Goal: Information Seeking & Learning: Learn about a topic

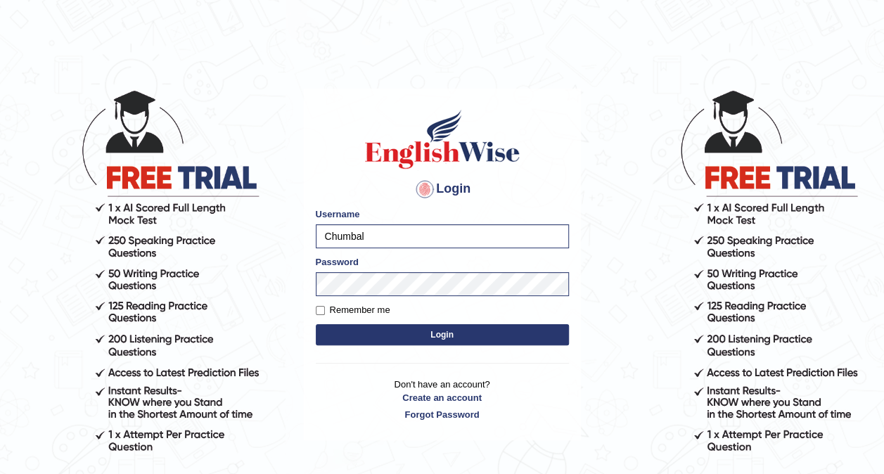
drag, startPoint x: 0, startPoint y: 0, endPoint x: 390, endPoint y: 335, distance: 514.0
click at [391, 335] on button "Login" at bounding box center [442, 334] width 253 height 21
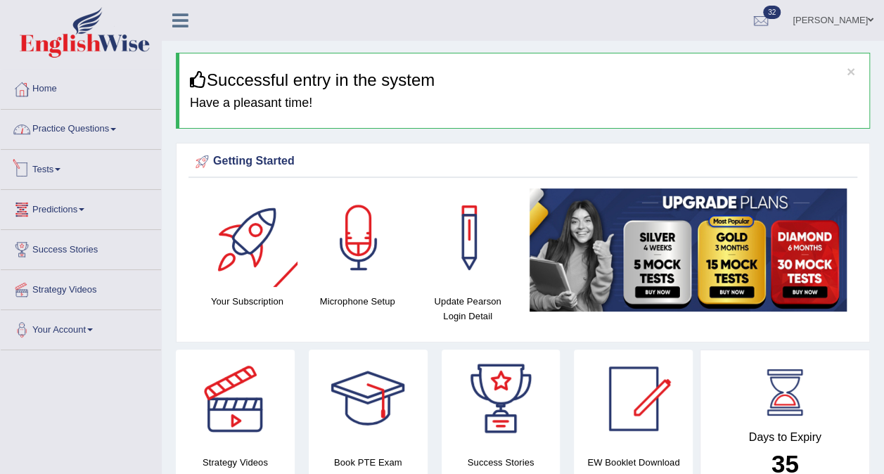
click at [115, 128] on span at bounding box center [113, 129] width 6 height 3
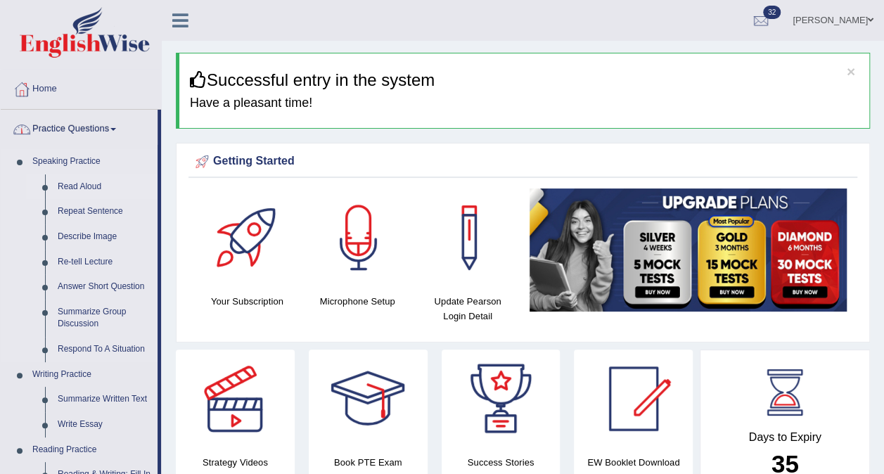
click at [91, 184] on link "Read Aloud" at bounding box center [104, 186] width 106 height 25
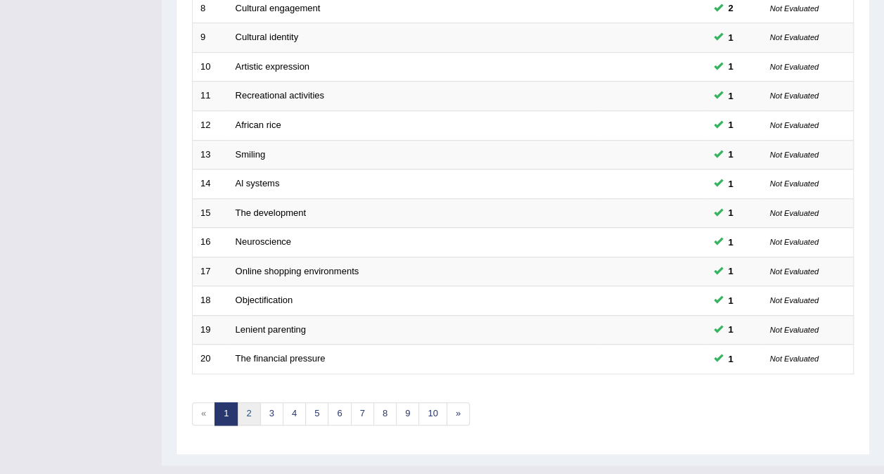
click at [245, 402] on link "2" at bounding box center [248, 413] width 23 height 23
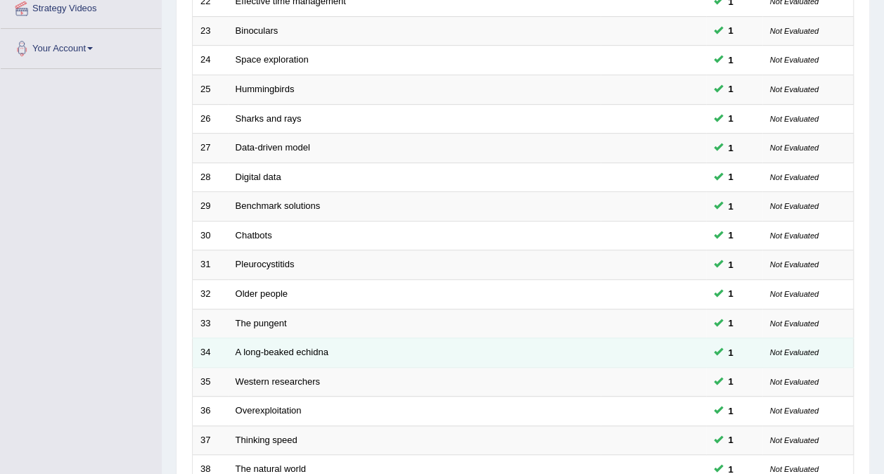
scroll to position [450, 0]
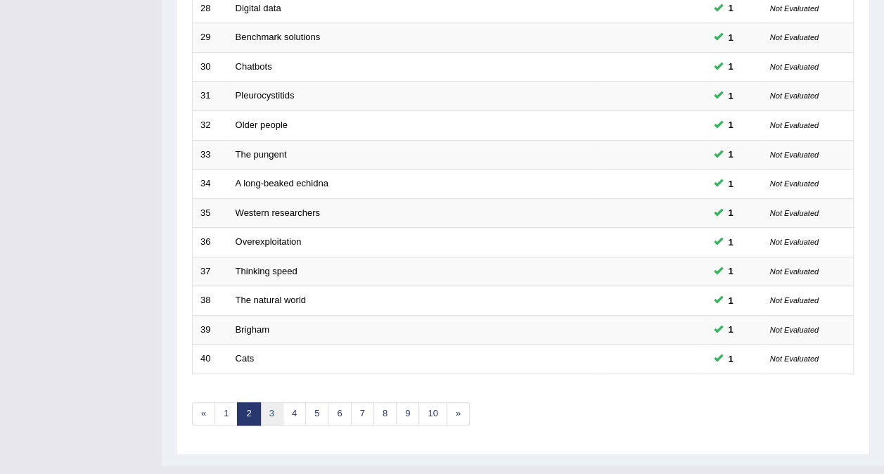
click at [269, 402] on link "3" at bounding box center [271, 413] width 23 height 23
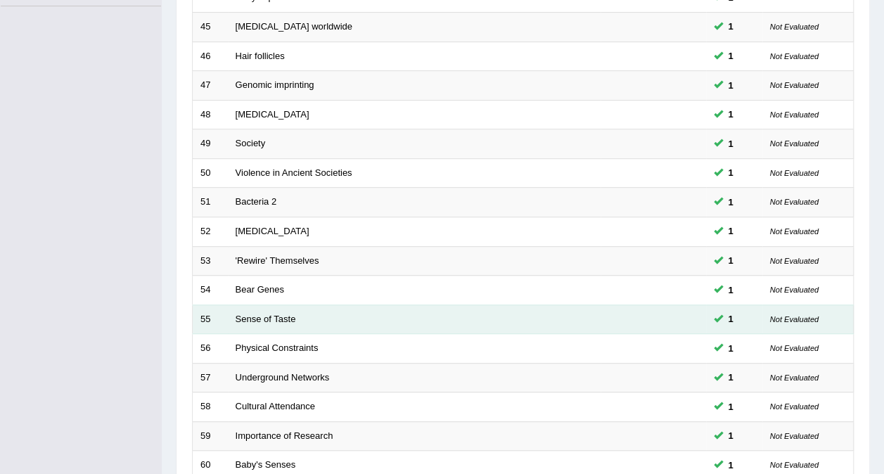
scroll to position [450, 0]
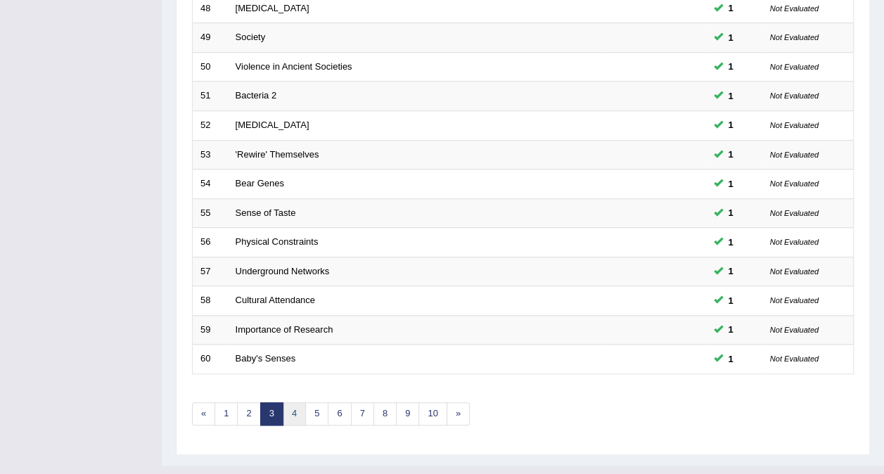
click at [294, 402] on link "4" at bounding box center [294, 413] width 23 height 23
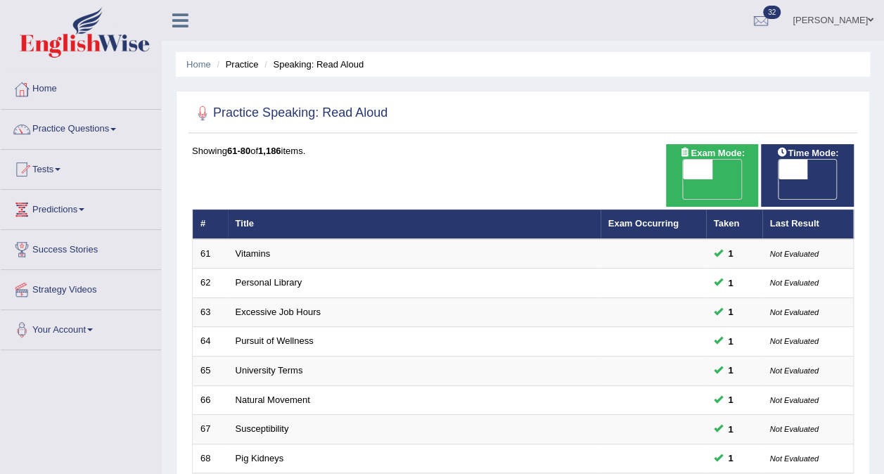
scroll to position [351, 0]
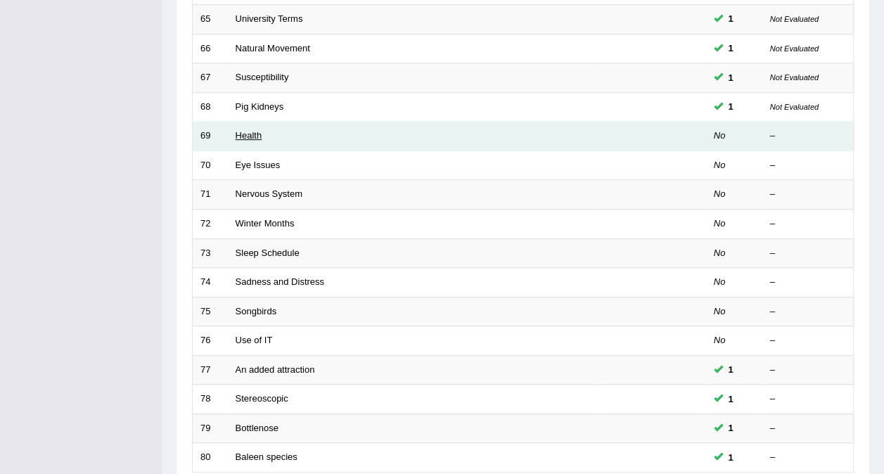
click at [256, 130] on link "Health" at bounding box center [248, 135] width 27 height 11
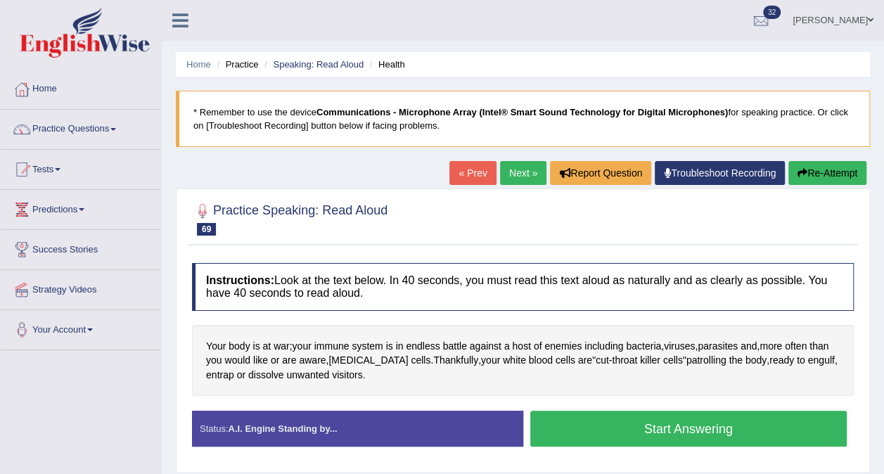
click at [600, 429] on button "Start Answering" at bounding box center [688, 429] width 317 height 36
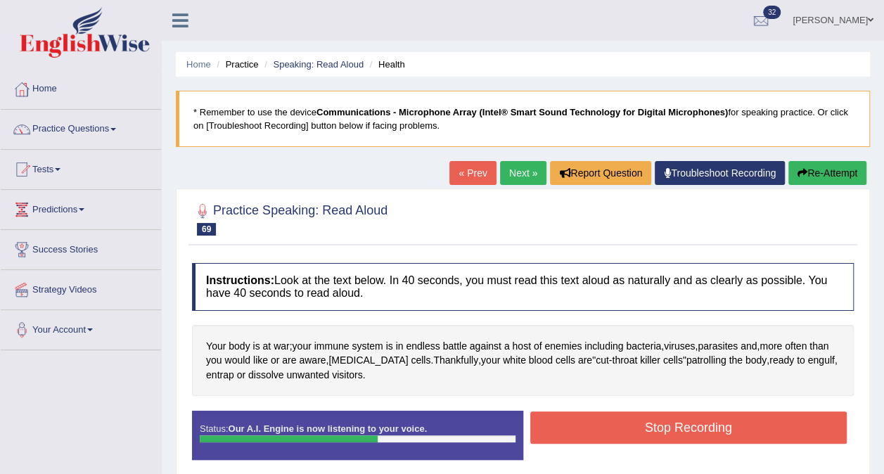
click at [635, 419] on button "Stop Recording" at bounding box center [688, 427] width 317 height 32
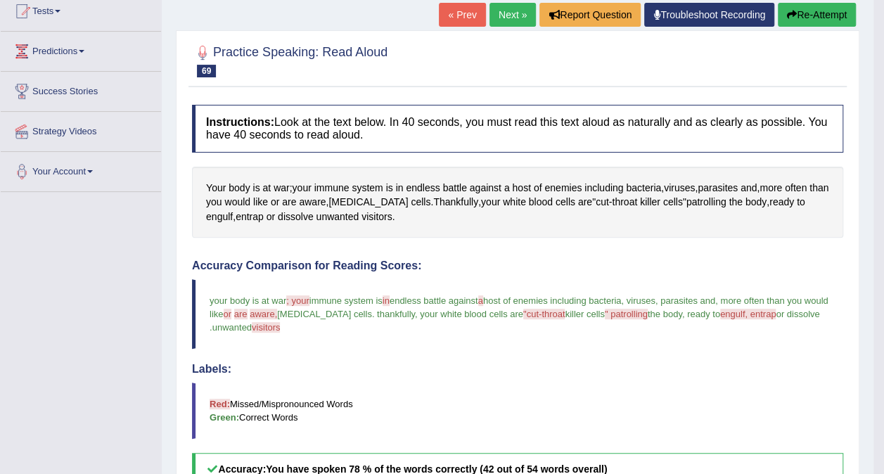
scroll to position [141, 0]
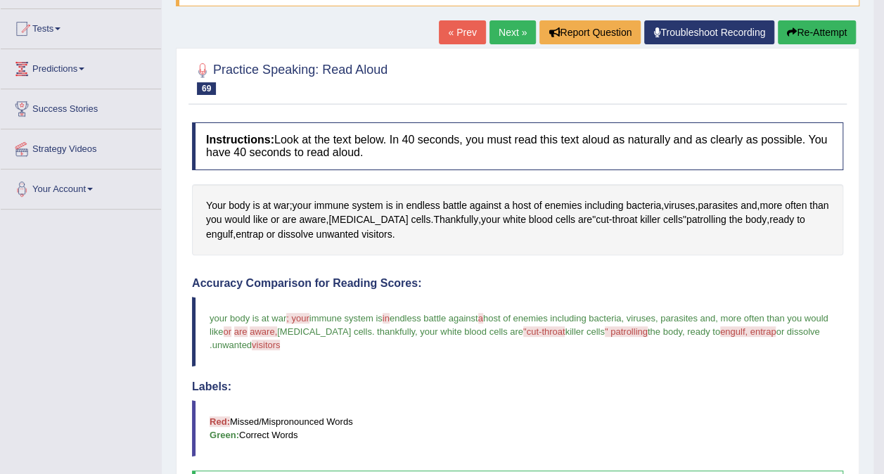
click at [516, 33] on link "Next »" at bounding box center [512, 32] width 46 height 24
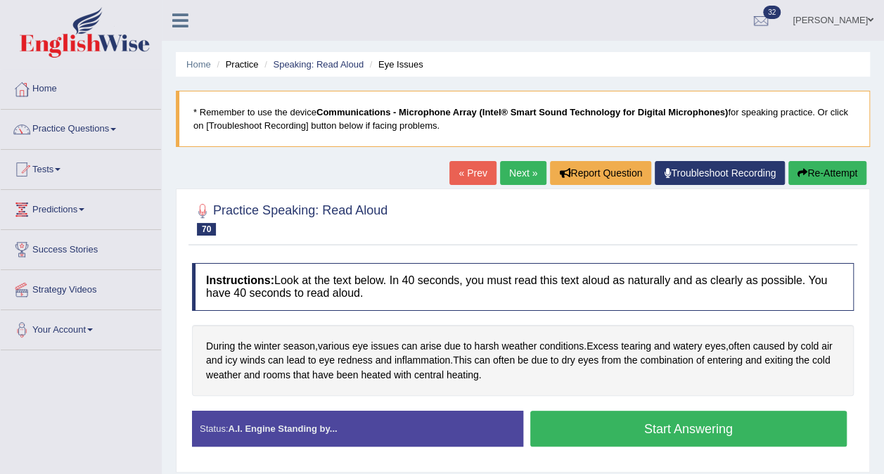
click at [630, 426] on button "Start Answering" at bounding box center [688, 429] width 317 height 36
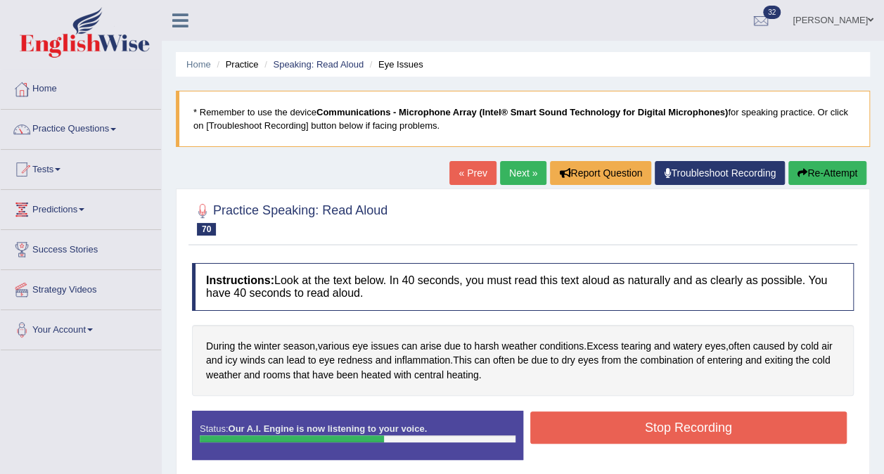
click at [686, 420] on button "Stop Recording" at bounding box center [688, 427] width 317 height 32
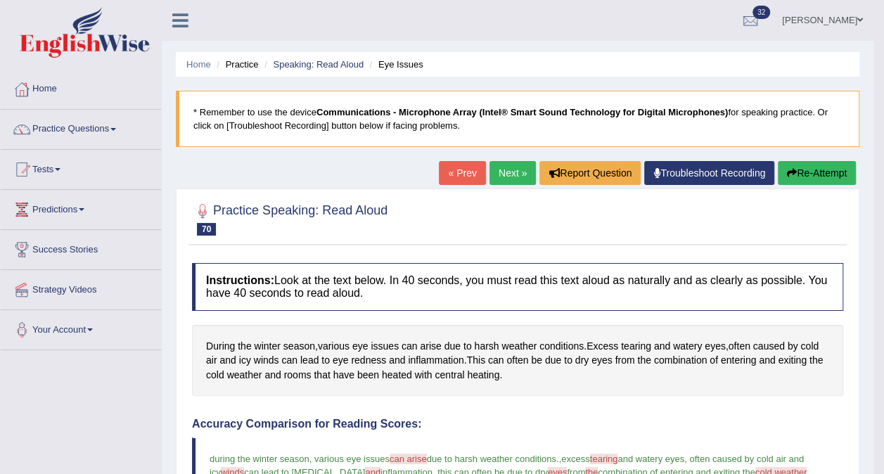
click at [508, 169] on link "Next »" at bounding box center [512, 173] width 46 height 24
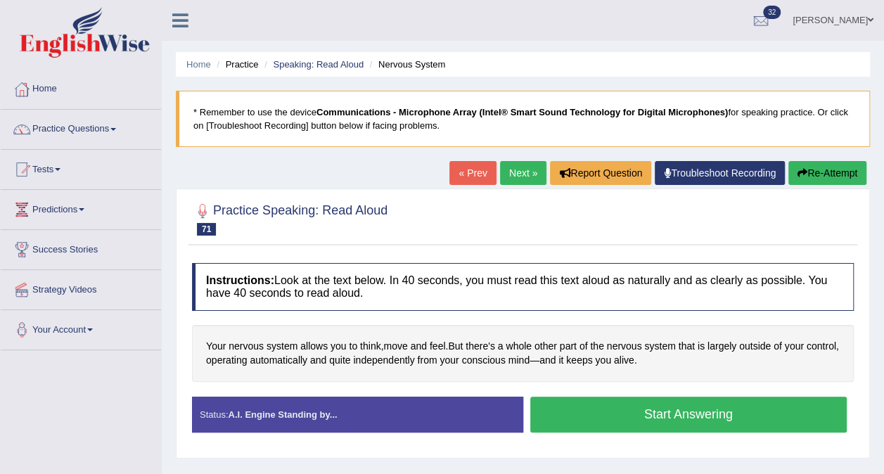
click at [579, 412] on button "Start Answering" at bounding box center [688, 414] width 317 height 36
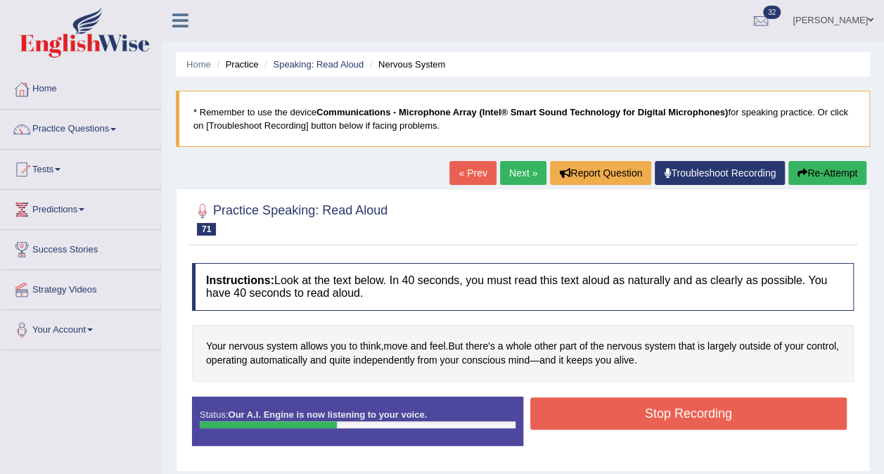
click at [610, 408] on button "Stop Recording" at bounding box center [688, 413] width 317 height 32
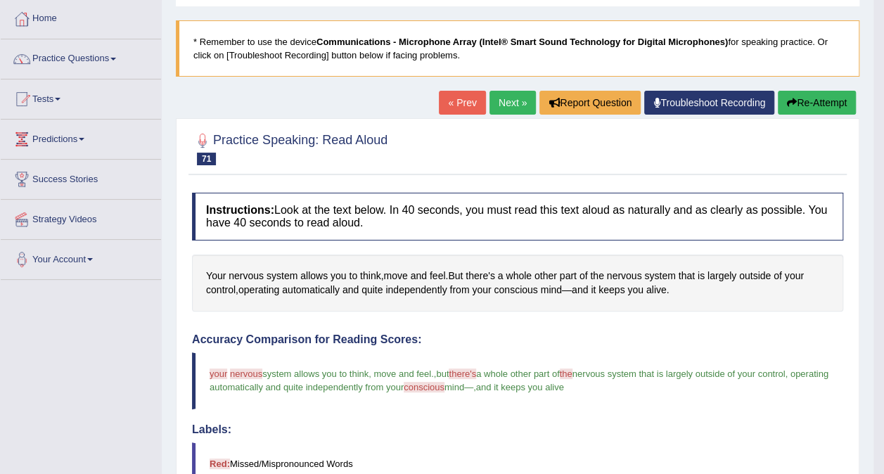
scroll to position [46, 0]
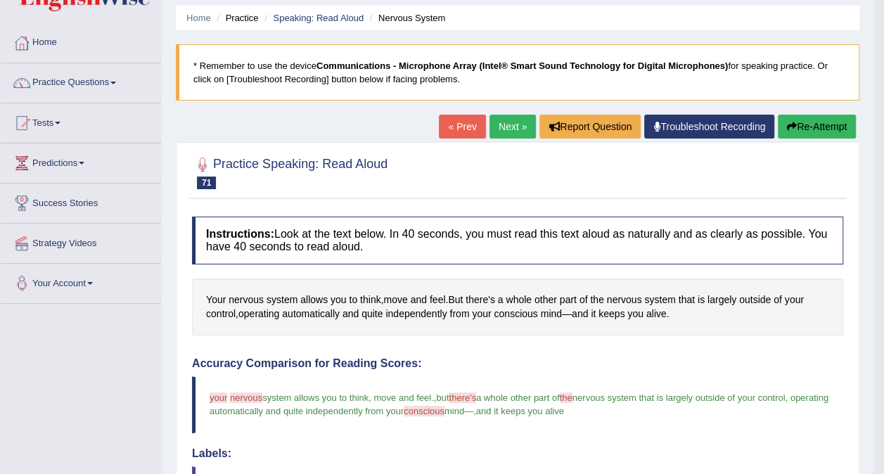
click at [502, 120] on link "Next »" at bounding box center [512, 127] width 46 height 24
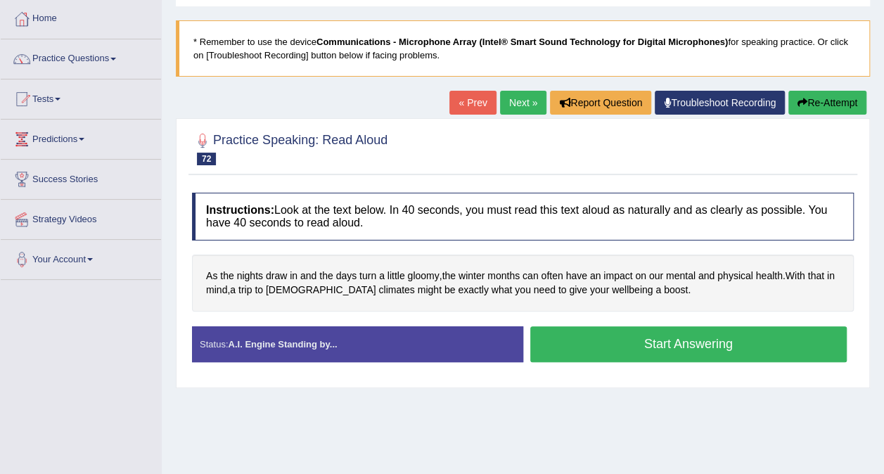
click at [589, 343] on button "Start Answering" at bounding box center [688, 344] width 317 height 36
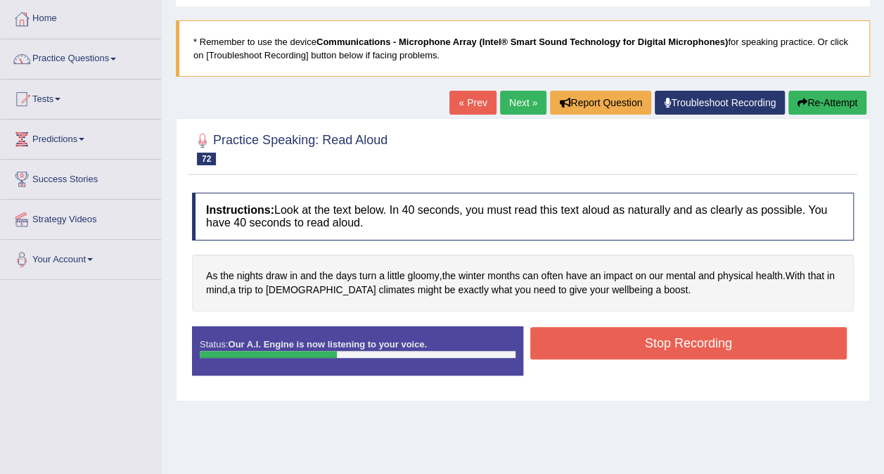
click at [678, 342] on button "Stop Recording" at bounding box center [688, 343] width 317 height 32
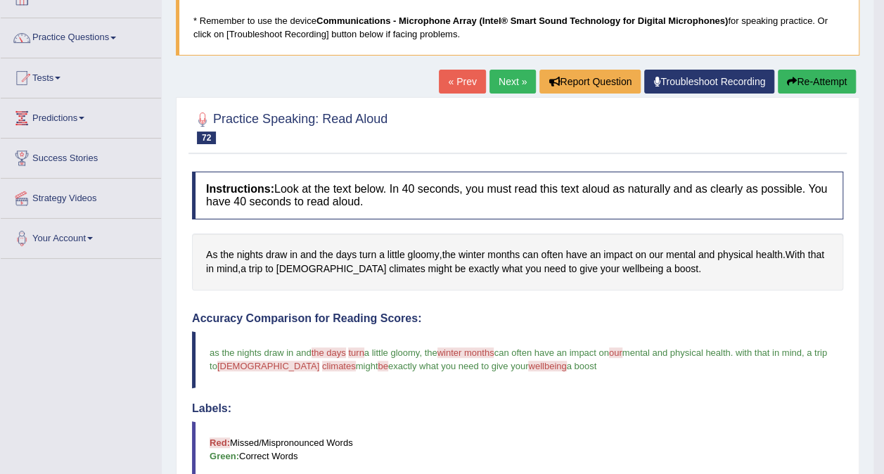
scroll to position [70, 0]
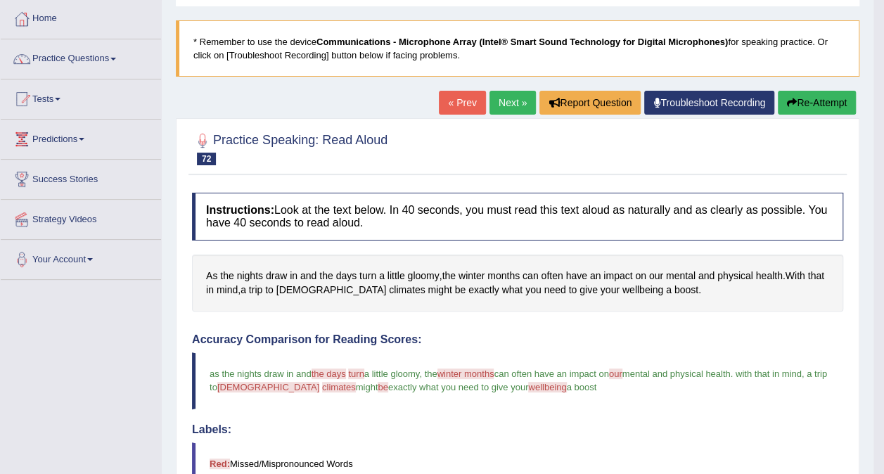
click at [513, 100] on link "Next »" at bounding box center [512, 103] width 46 height 24
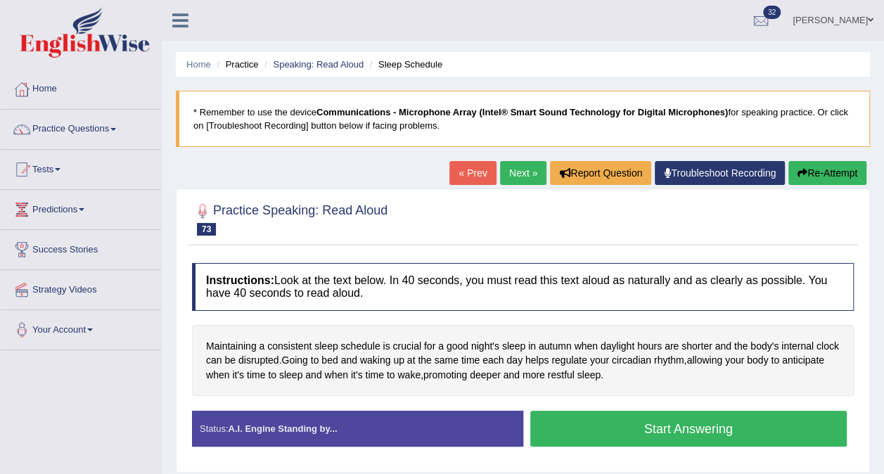
click at [568, 427] on button "Start Answering" at bounding box center [688, 429] width 317 height 36
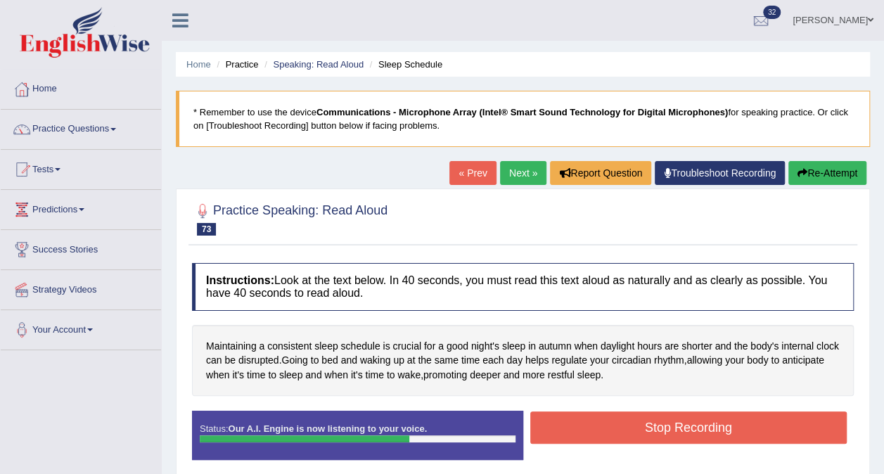
click at [693, 427] on button "Stop Recording" at bounding box center [688, 427] width 317 height 32
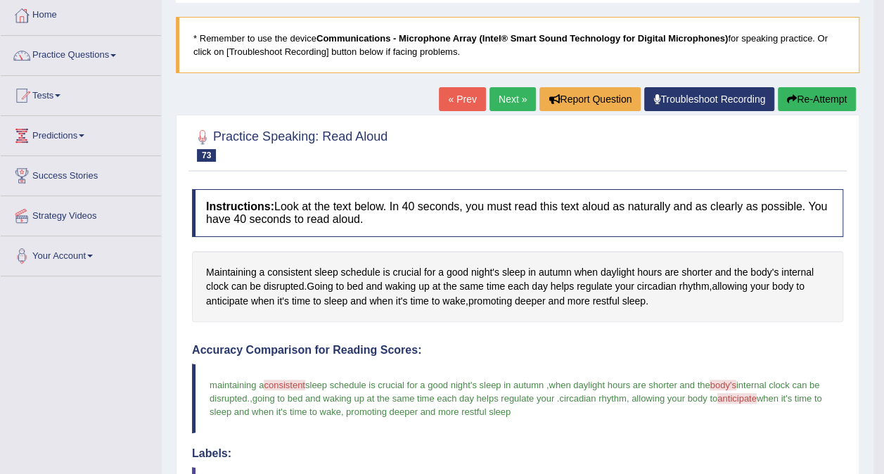
scroll to position [70, 0]
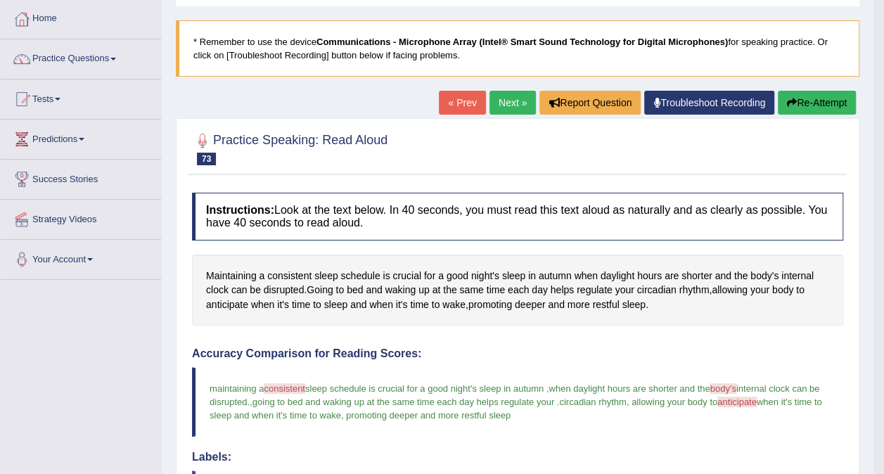
click at [516, 101] on link "Next »" at bounding box center [512, 103] width 46 height 24
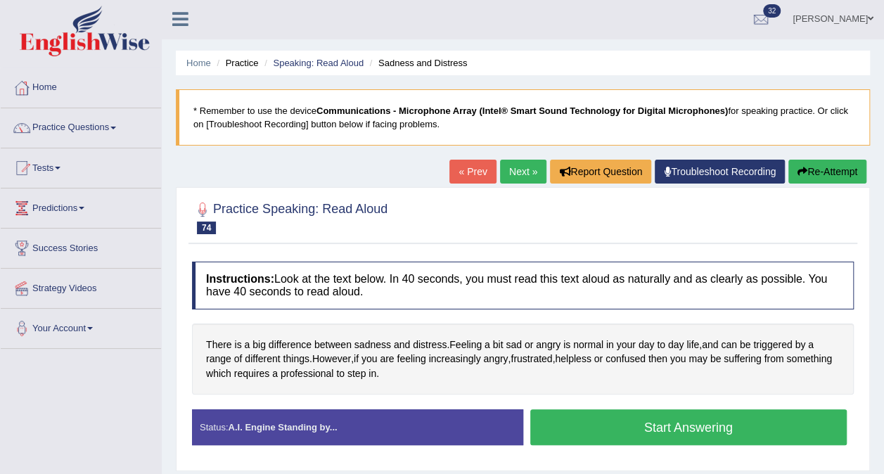
scroll to position [141, 0]
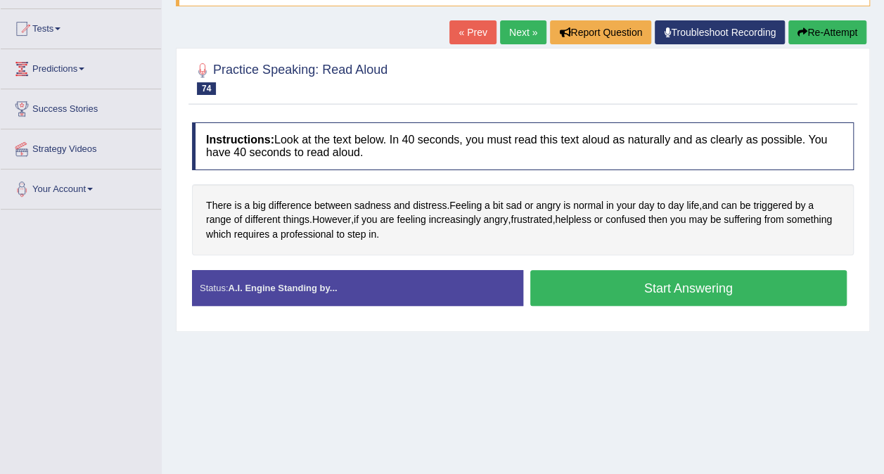
click at [586, 286] on button "Start Answering" at bounding box center [688, 288] width 317 height 36
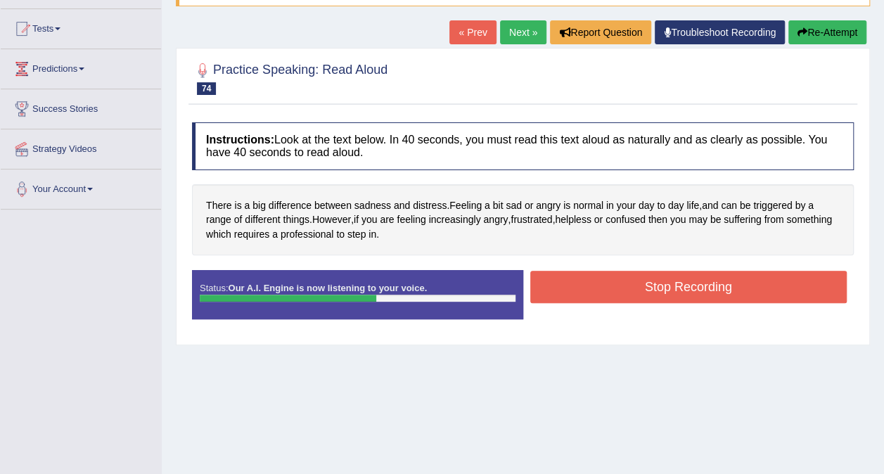
click at [628, 287] on button "Stop Recording" at bounding box center [688, 287] width 317 height 32
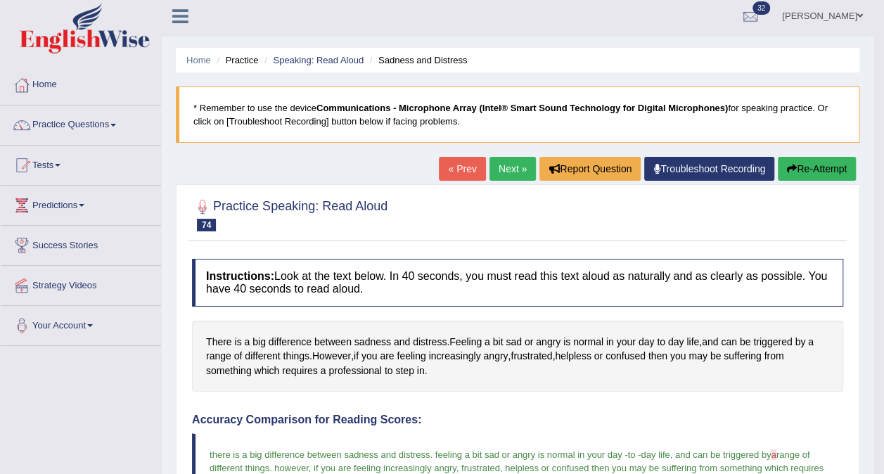
scroll to position [0, 0]
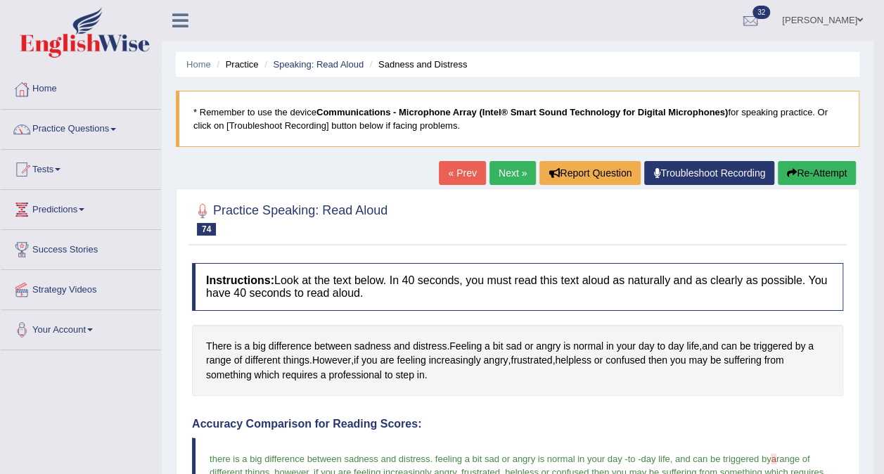
click at [516, 167] on link "Next »" at bounding box center [512, 173] width 46 height 24
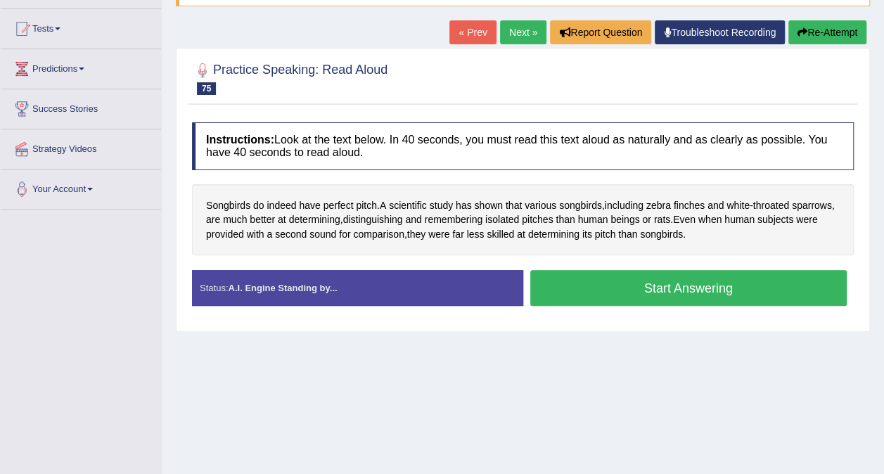
click at [660, 280] on button "Start Answering" at bounding box center [688, 288] width 317 height 36
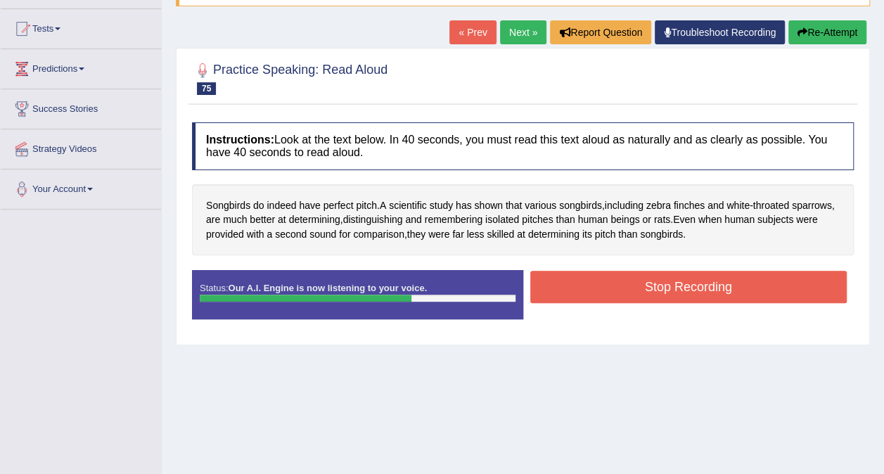
click at [728, 285] on button "Stop Recording" at bounding box center [688, 287] width 317 height 32
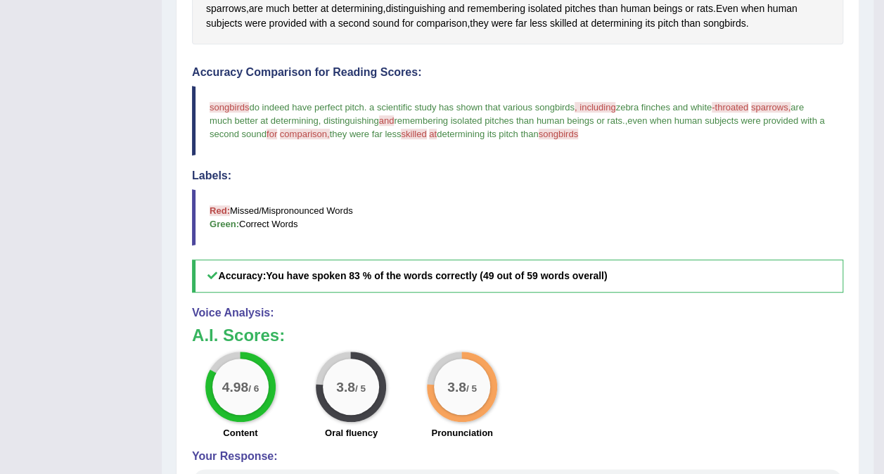
scroll to position [141, 0]
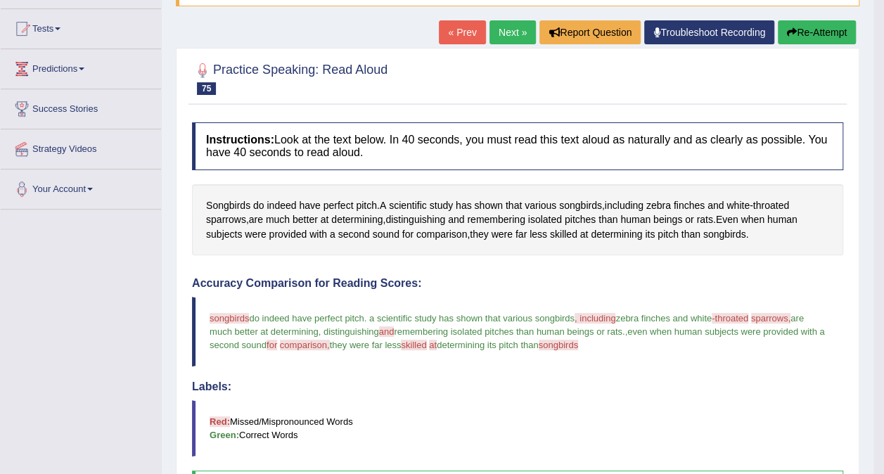
click at [517, 26] on link "Next »" at bounding box center [512, 32] width 46 height 24
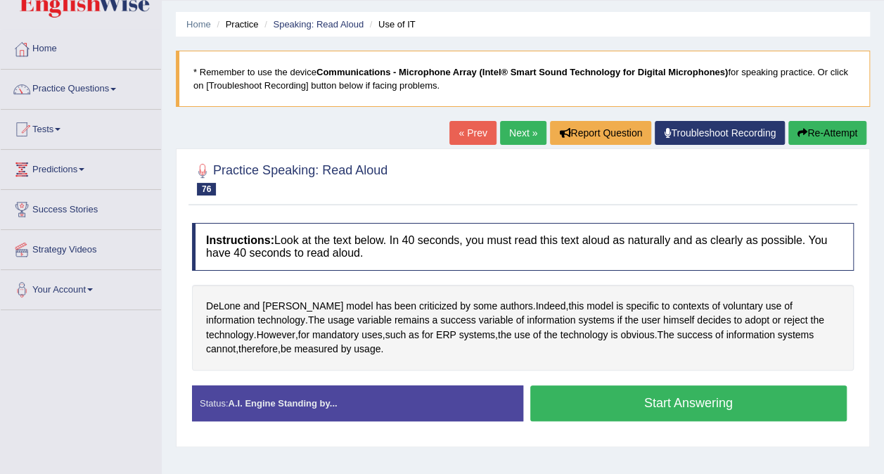
scroll to position [70, 0]
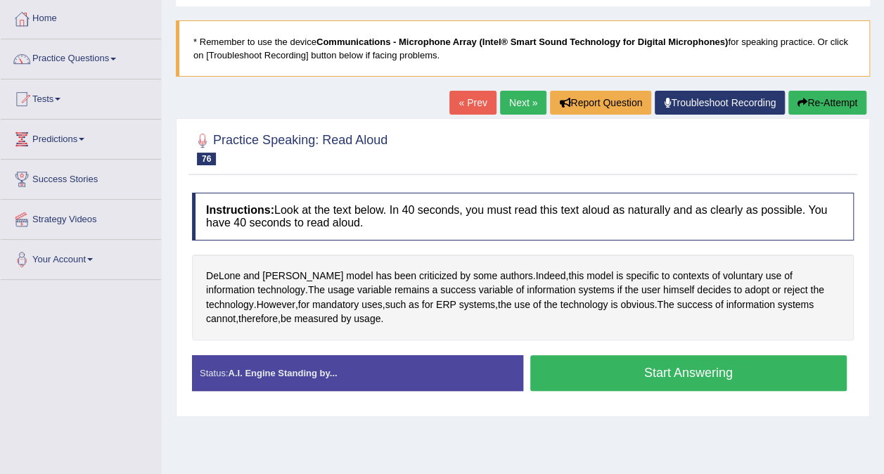
click at [594, 374] on button "Start Answering" at bounding box center [688, 373] width 317 height 36
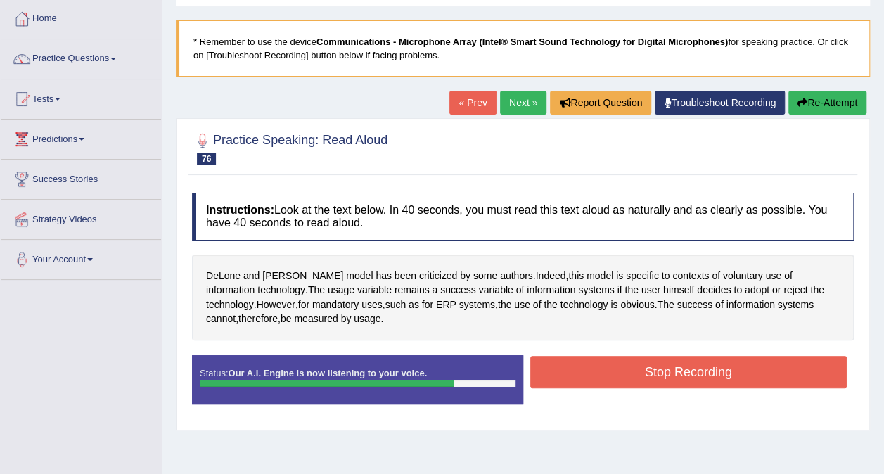
click at [720, 375] on button "Stop Recording" at bounding box center [688, 372] width 317 height 32
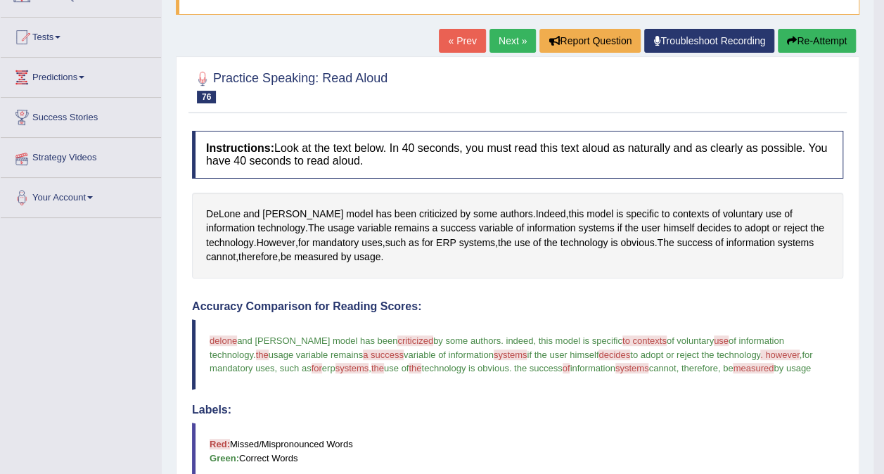
scroll to position [0, 0]
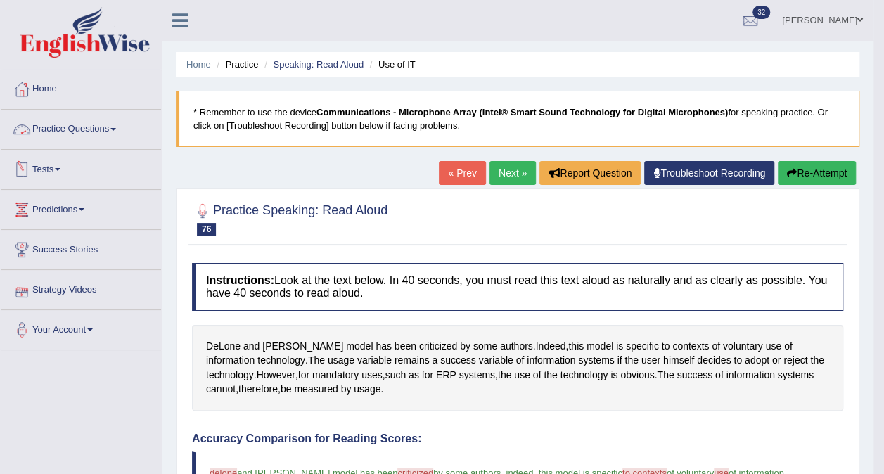
click at [116, 128] on span at bounding box center [113, 129] width 6 height 3
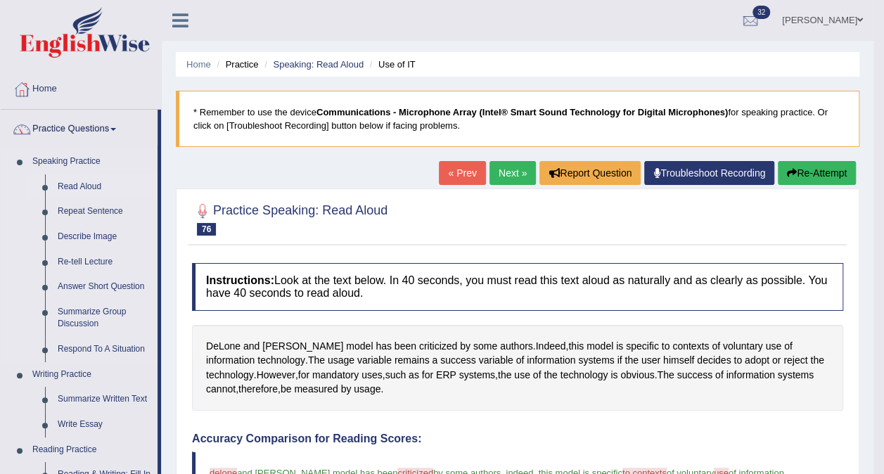
click at [92, 184] on link "Read Aloud" at bounding box center [104, 186] width 106 height 25
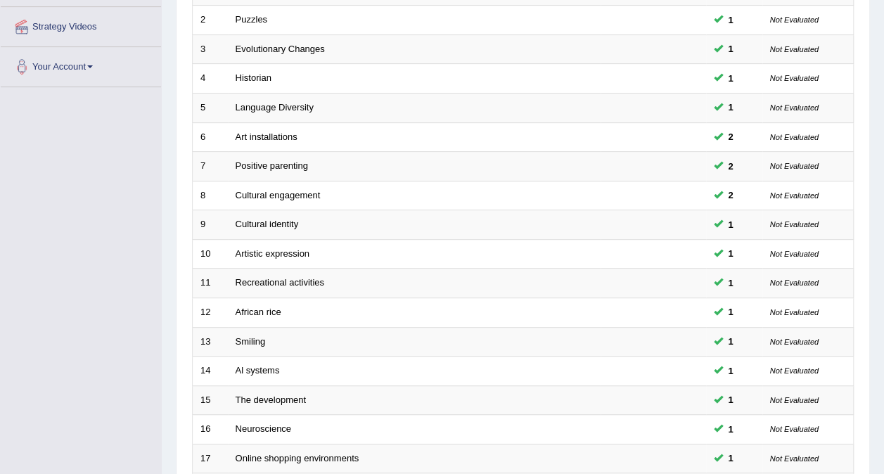
scroll to position [422, 0]
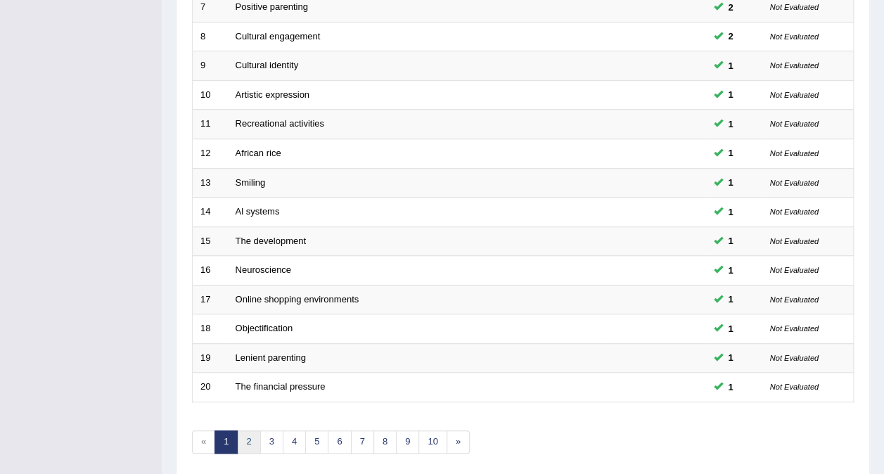
click at [244, 430] on link "2" at bounding box center [248, 441] width 23 height 23
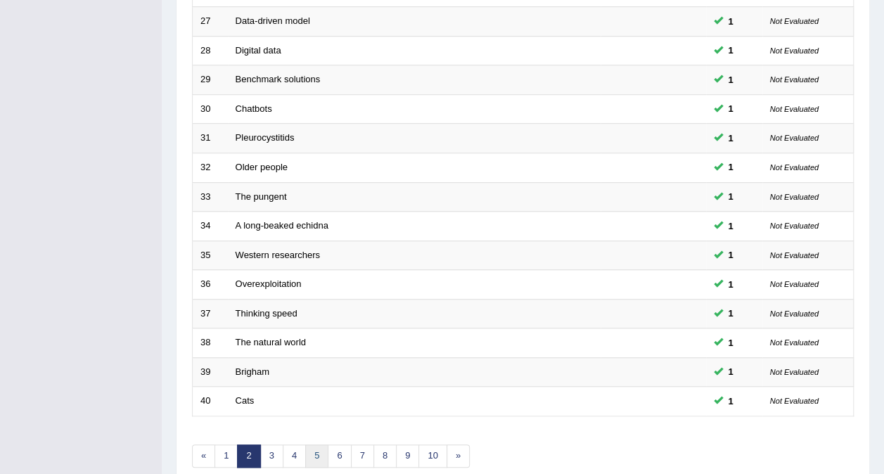
scroll to position [450, 0]
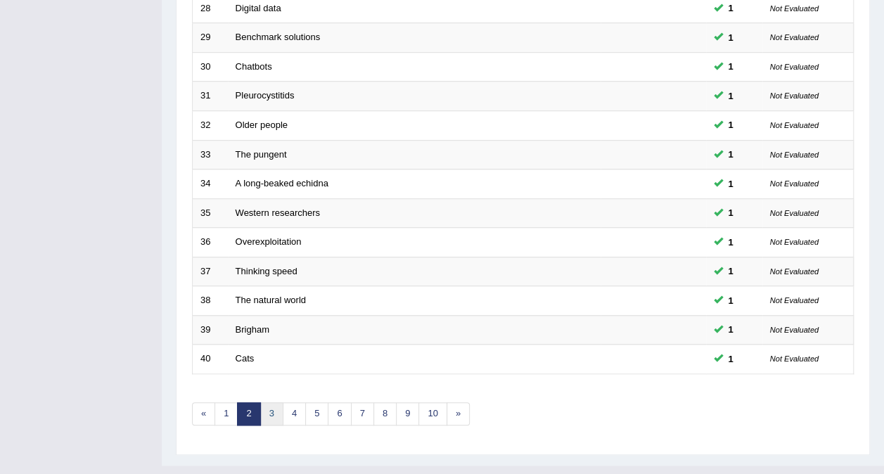
click at [271, 402] on link "3" at bounding box center [271, 413] width 23 height 23
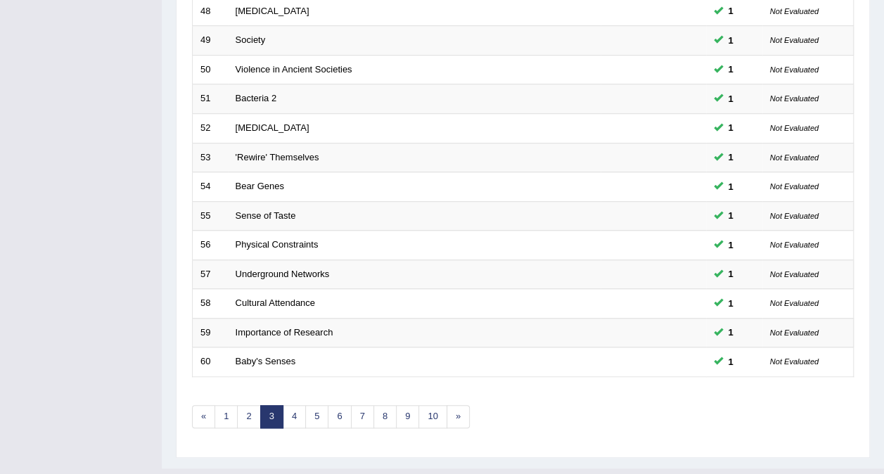
scroll to position [450, 0]
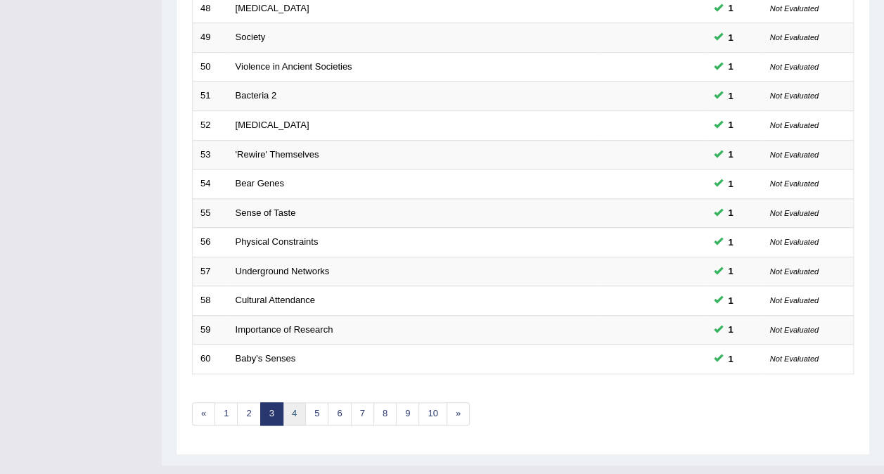
click at [292, 402] on link "4" at bounding box center [294, 413] width 23 height 23
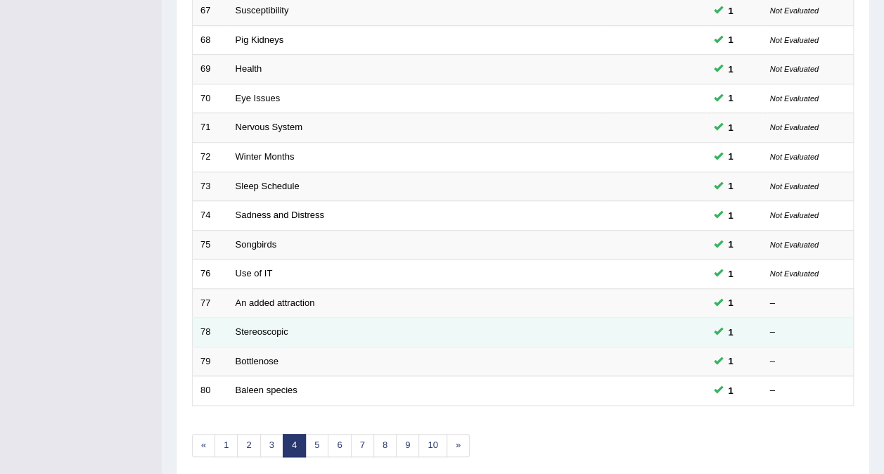
scroll to position [422, 0]
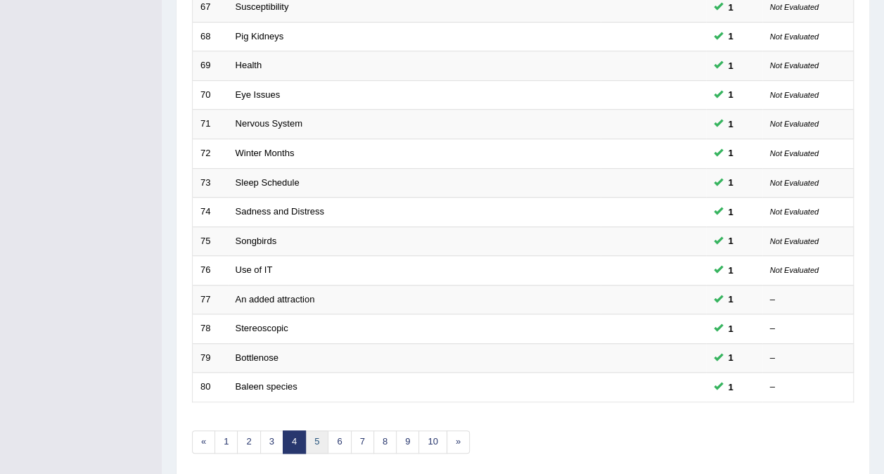
click at [311, 430] on link "5" at bounding box center [316, 441] width 23 height 23
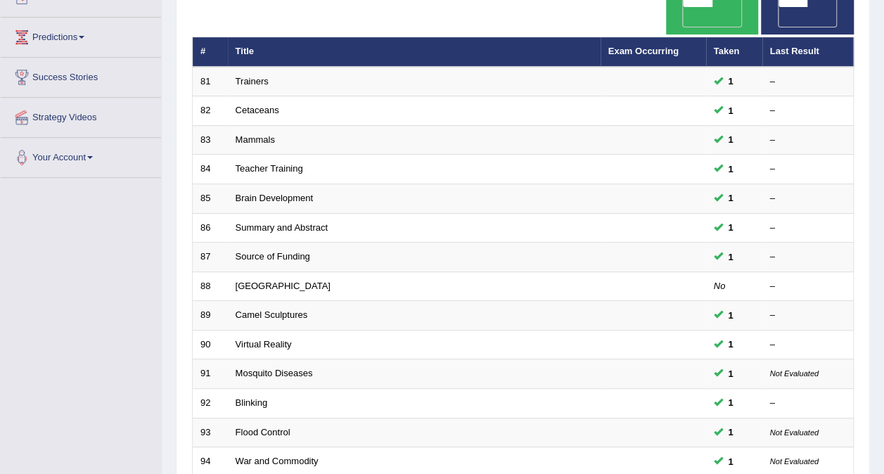
scroll to position [169, 0]
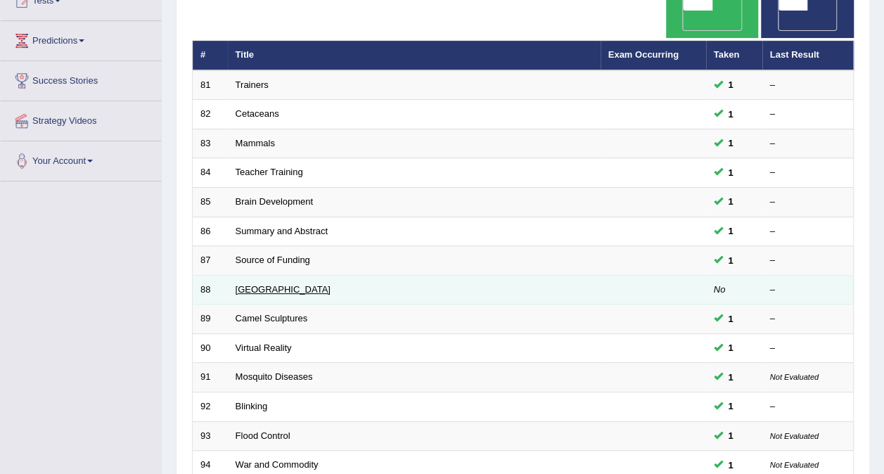
click at [262, 284] on link "[GEOGRAPHIC_DATA]" at bounding box center [282, 289] width 95 height 11
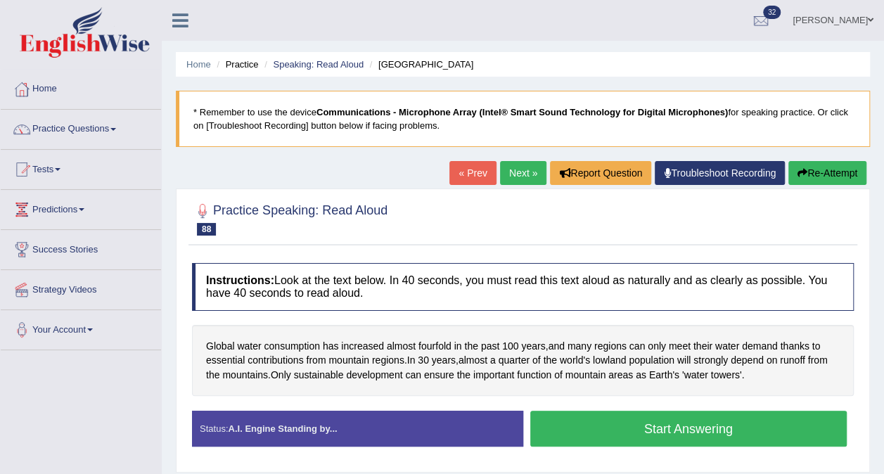
click at [562, 426] on button "Start Answering" at bounding box center [688, 429] width 317 height 36
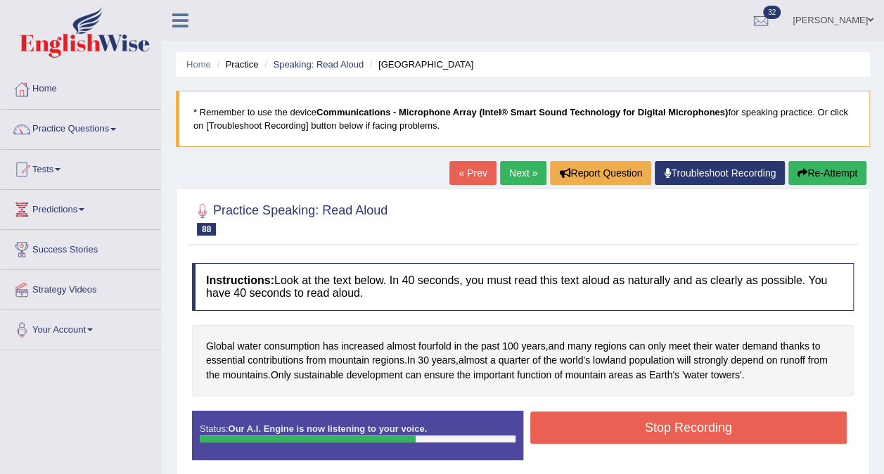
click at [725, 425] on button "Stop Recording" at bounding box center [688, 427] width 317 height 32
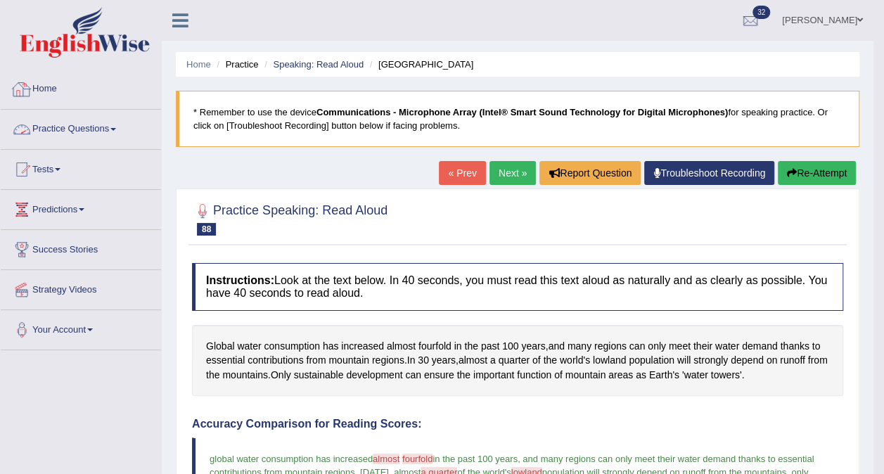
click at [114, 126] on link "Practice Questions" at bounding box center [81, 127] width 160 height 35
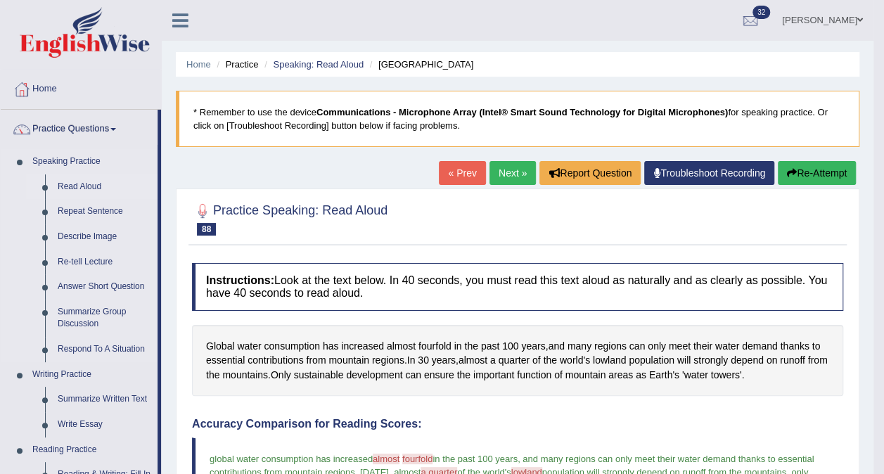
click at [90, 184] on link "Read Aloud" at bounding box center [104, 186] width 106 height 25
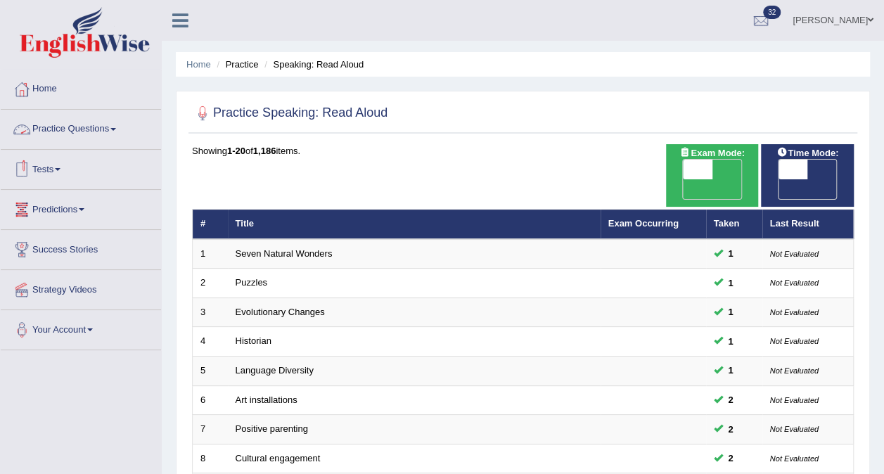
click at [114, 131] on link "Practice Questions" at bounding box center [81, 127] width 160 height 35
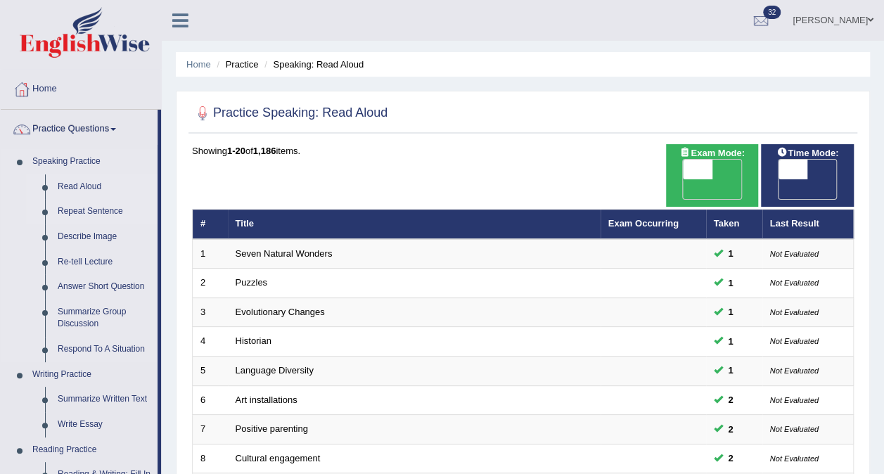
click at [94, 212] on link "Repeat Sentence" at bounding box center [104, 211] width 106 height 25
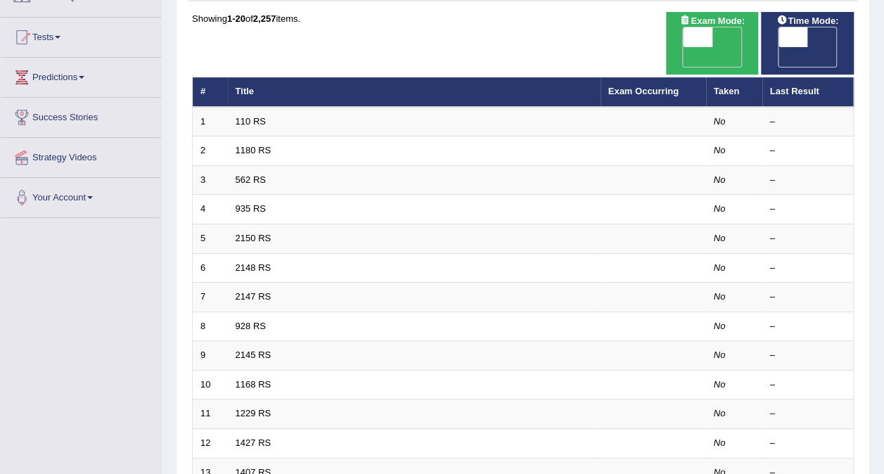
scroll to position [98, 0]
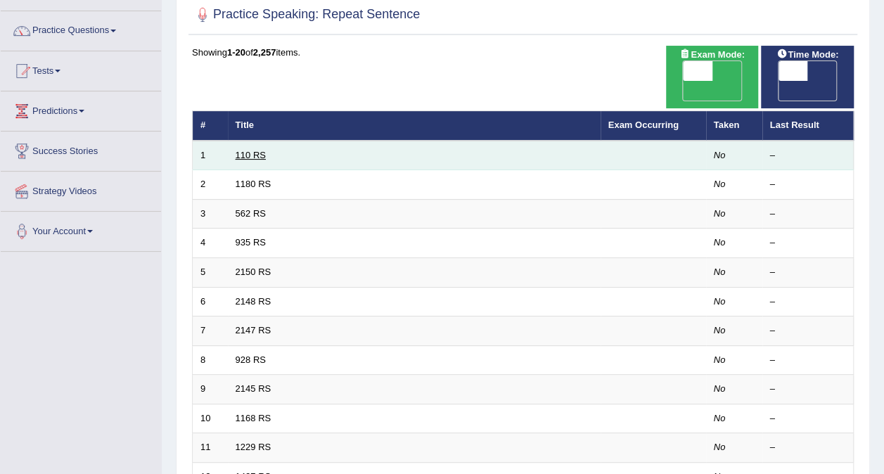
click at [250, 150] on link "110 RS" at bounding box center [250, 155] width 30 height 11
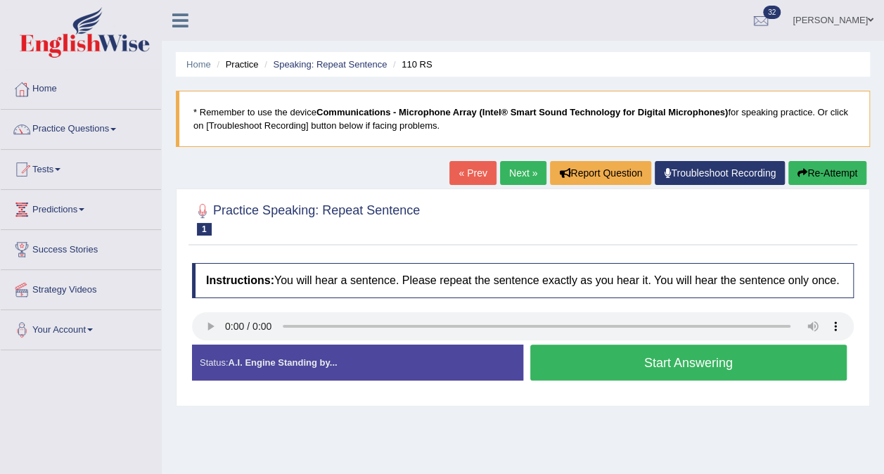
drag, startPoint x: 619, startPoint y: 366, endPoint x: 631, endPoint y: 359, distance: 14.5
click at [623, 364] on button "Start Answering" at bounding box center [688, 362] width 317 height 36
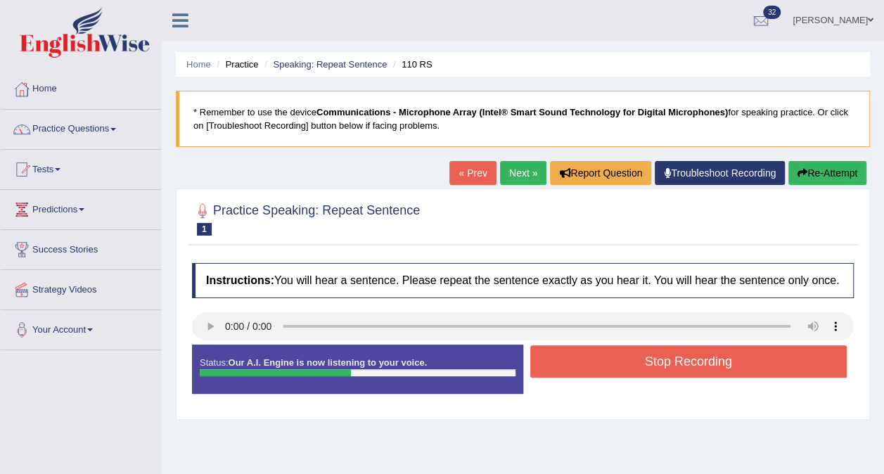
click at [631, 359] on button "Stop Recording" at bounding box center [688, 361] width 317 height 32
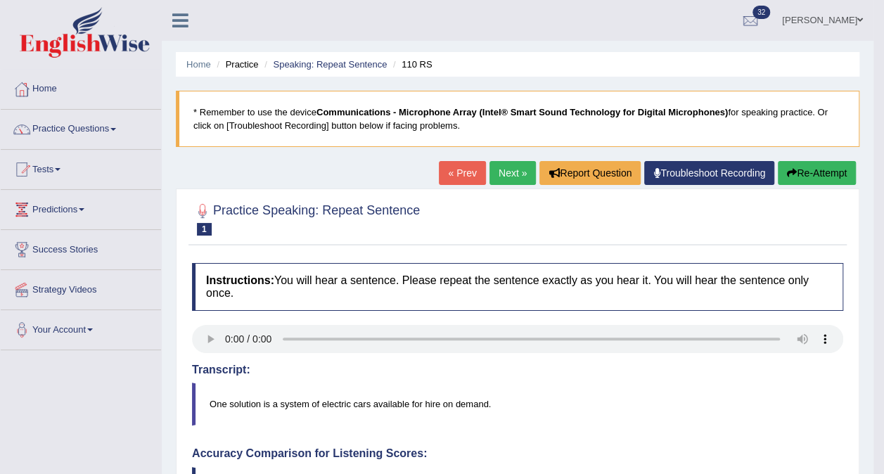
click at [515, 164] on link "Next »" at bounding box center [512, 173] width 46 height 24
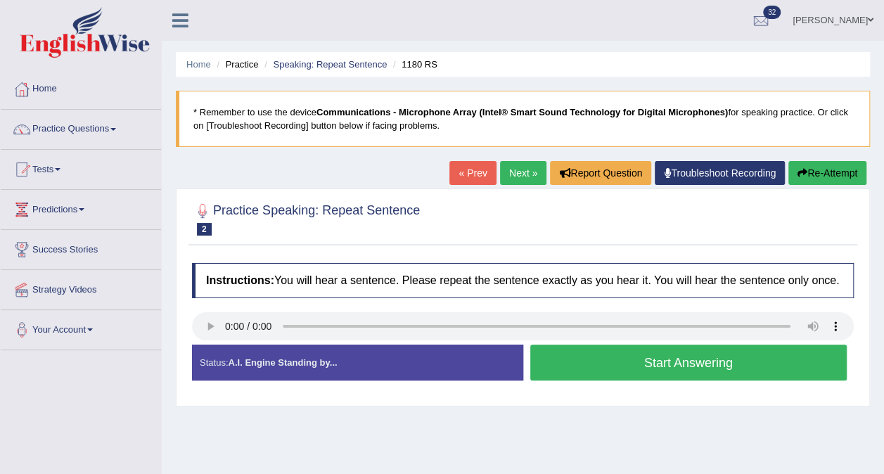
click at [609, 366] on button "Start Answering" at bounding box center [688, 362] width 317 height 36
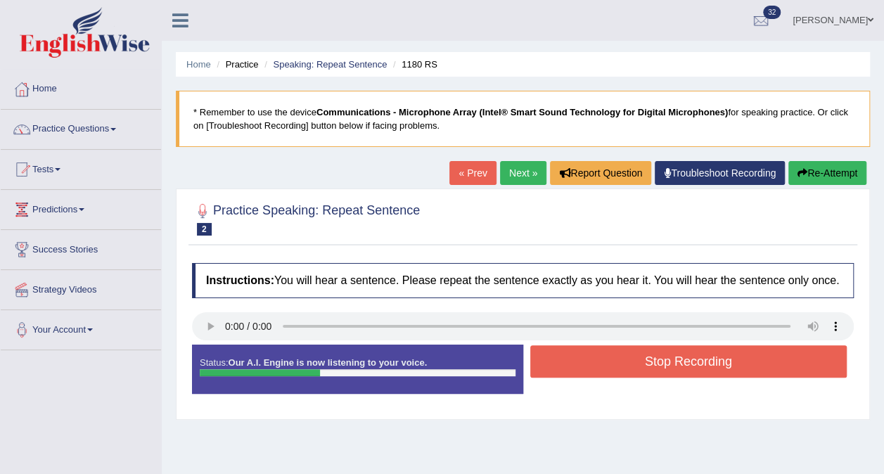
click at [643, 361] on button "Stop Recording" at bounding box center [688, 361] width 317 height 32
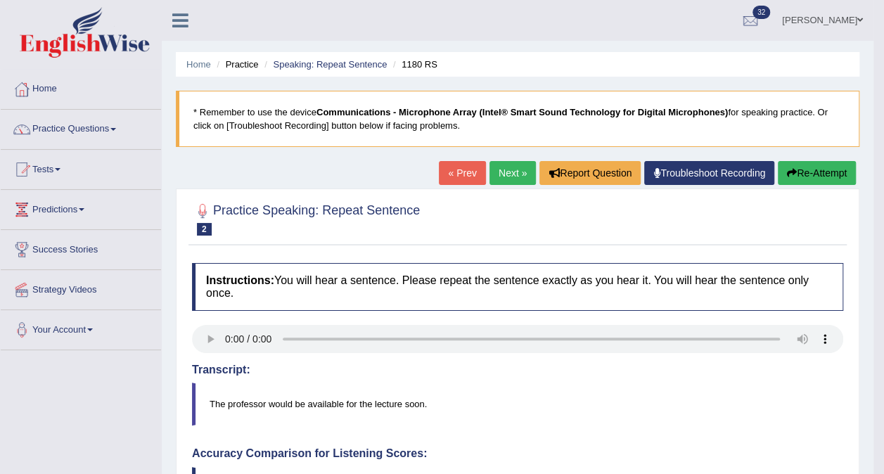
click at [507, 172] on link "Next »" at bounding box center [512, 173] width 46 height 24
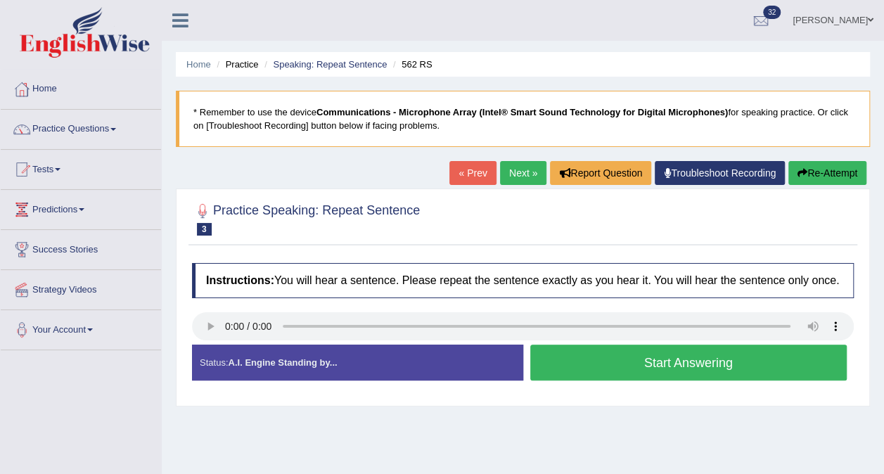
click at [584, 360] on button "Start Answering" at bounding box center [688, 362] width 317 height 36
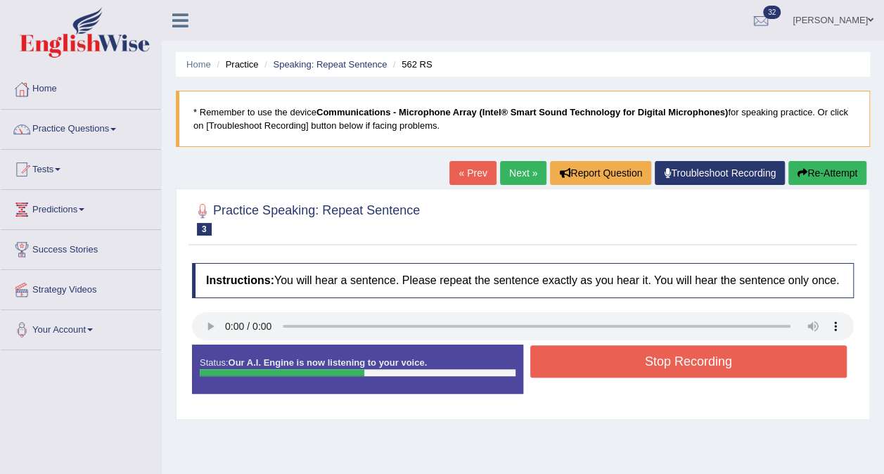
click at [586, 360] on button "Stop Recording" at bounding box center [688, 361] width 317 height 32
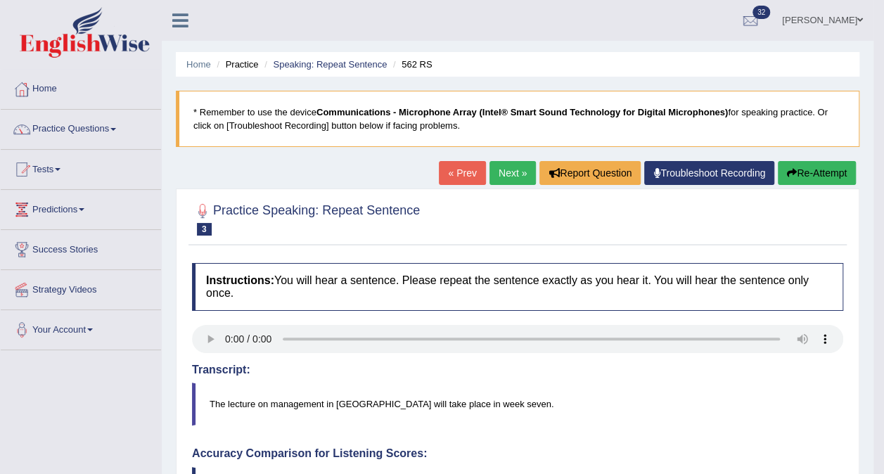
click at [507, 170] on link "Next »" at bounding box center [512, 173] width 46 height 24
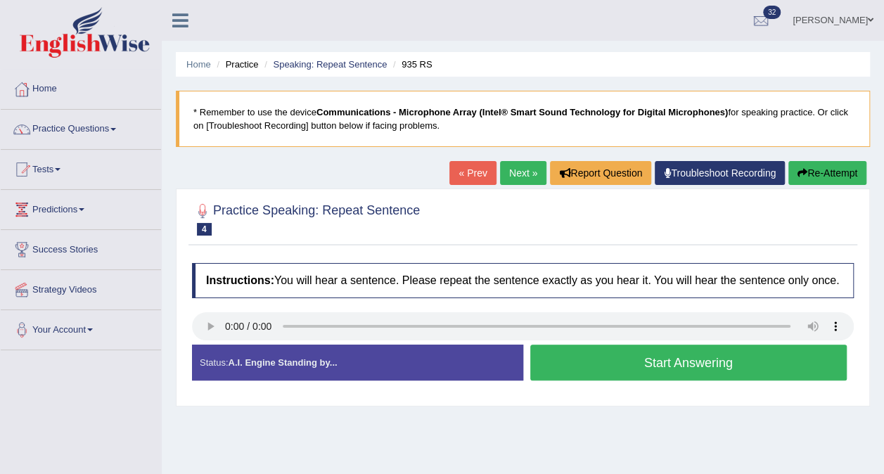
click at [578, 364] on button "Start Answering" at bounding box center [688, 362] width 317 height 36
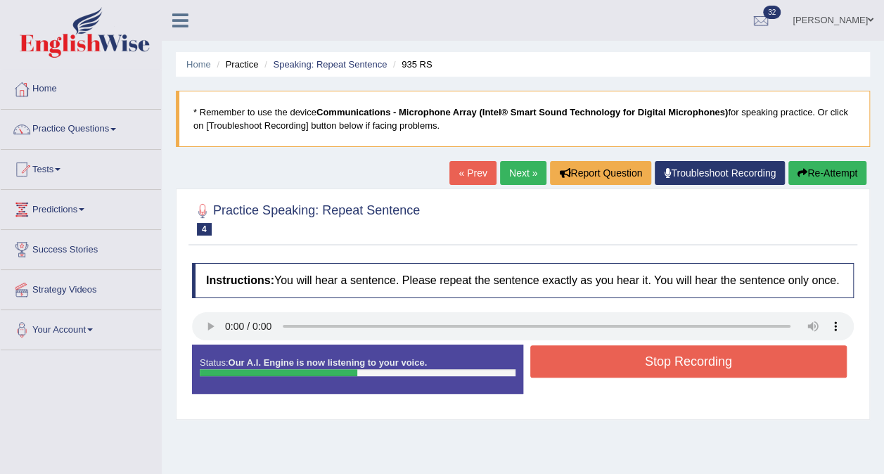
click at [608, 360] on button "Stop Recording" at bounding box center [688, 361] width 317 height 32
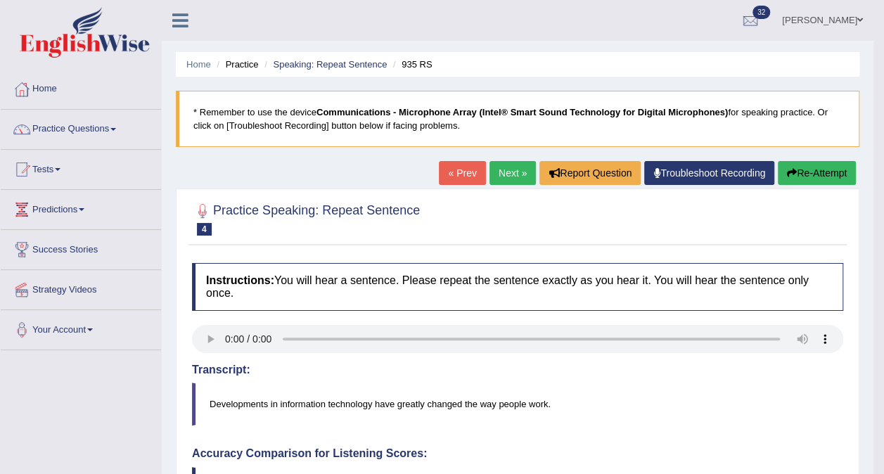
click at [512, 170] on link "Next »" at bounding box center [512, 173] width 46 height 24
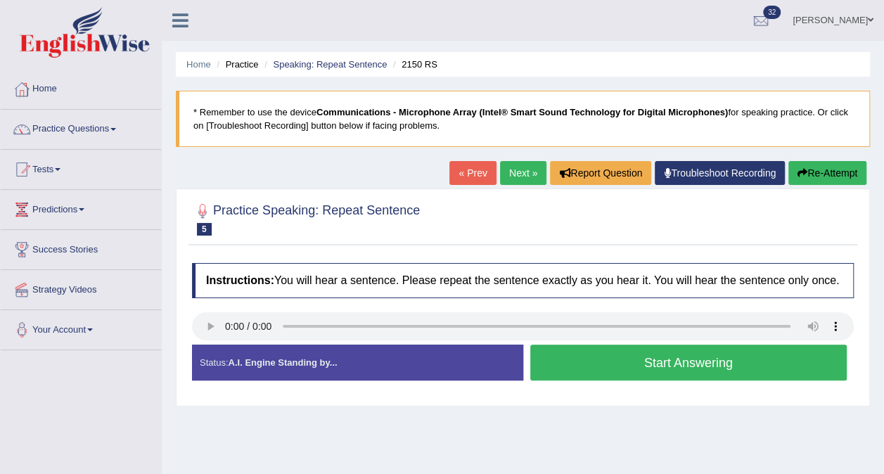
click at [589, 366] on button "Start Answering" at bounding box center [688, 362] width 317 height 36
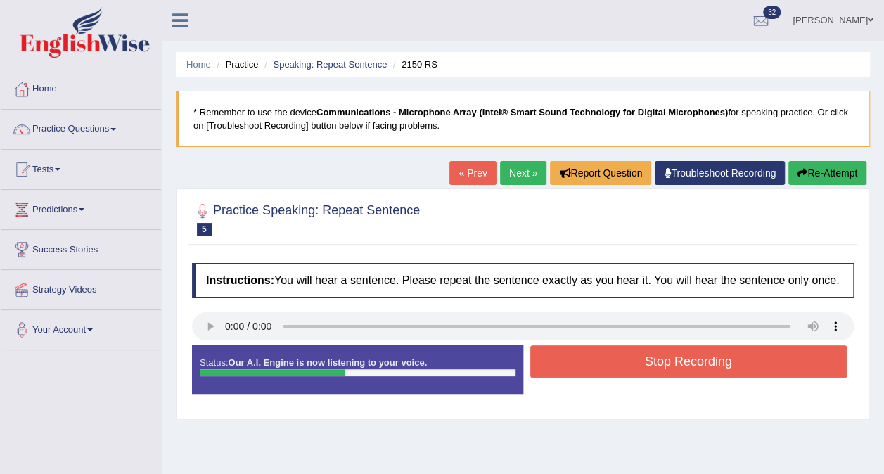
click at [590, 356] on button "Stop Recording" at bounding box center [688, 361] width 317 height 32
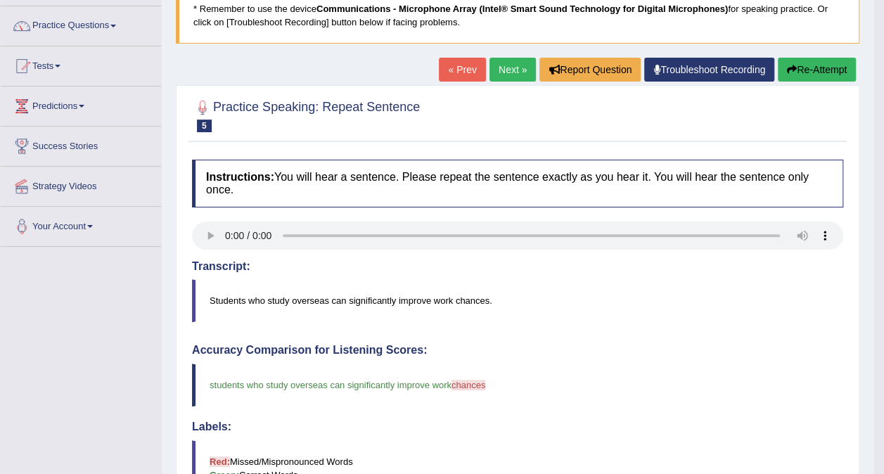
scroll to position [70, 0]
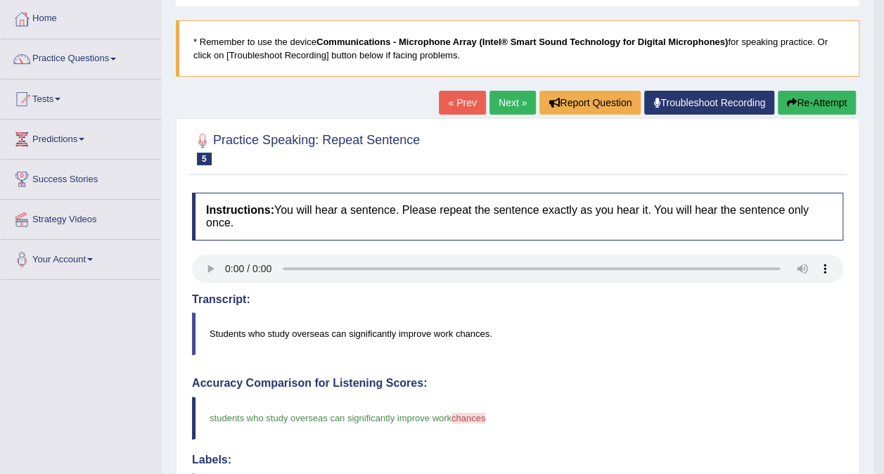
click at [504, 101] on link "Next »" at bounding box center [512, 103] width 46 height 24
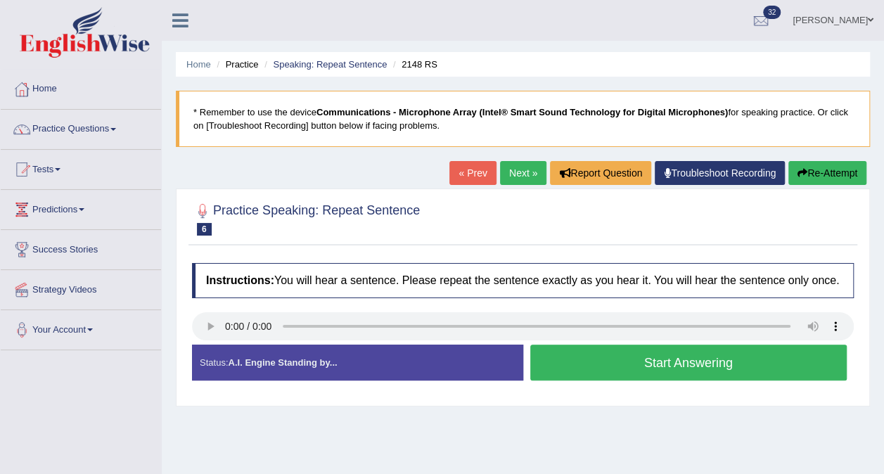
click at [624, 363] on button "Start Answering" at bounding box center [688, 362] width 317 height 36
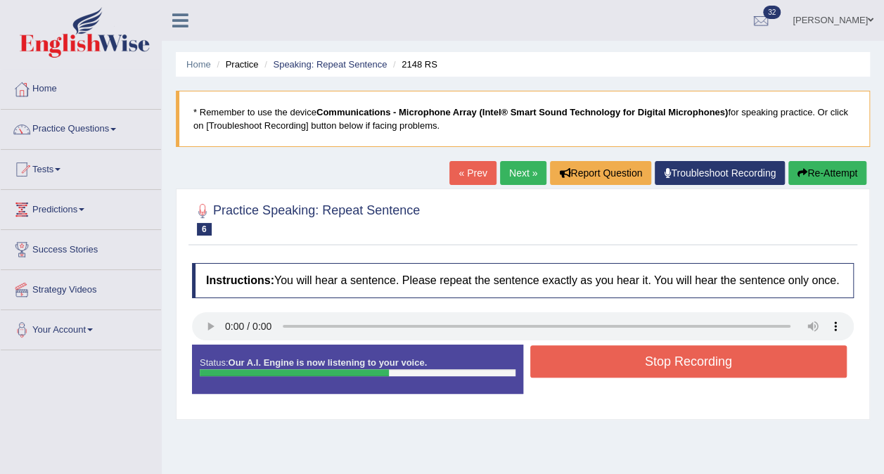
click at [623, 355] on button "Stop Recording" at bounding box center [688, 361] width 317 height 32
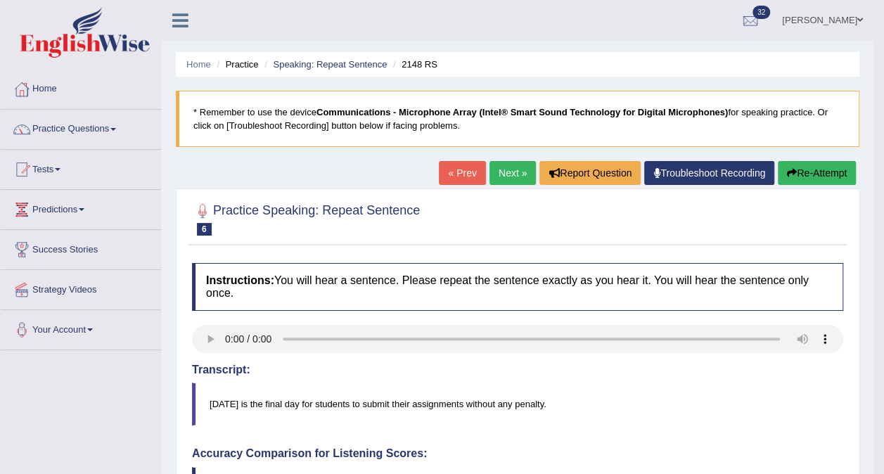
click at [509, 172] on link "Next »" at bounding box center [512, 173] width 46 height 24
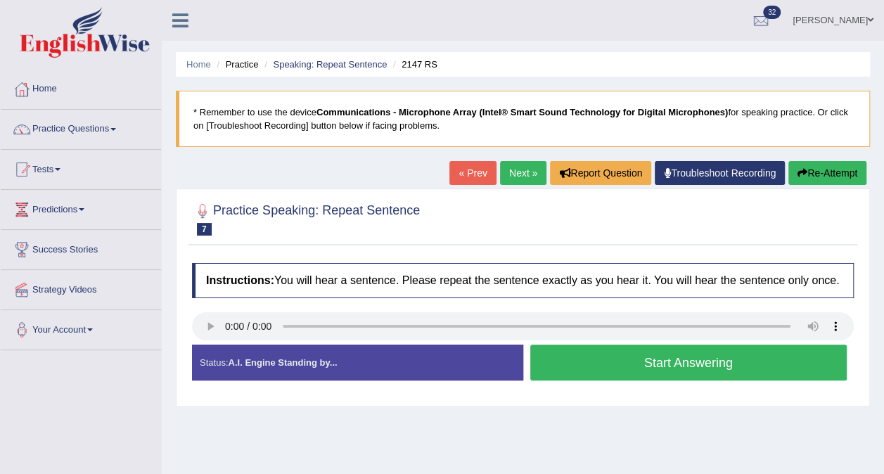
click at [619, 364] on button "Start Answering" at bounding box center [688, 362] width 317 height 36
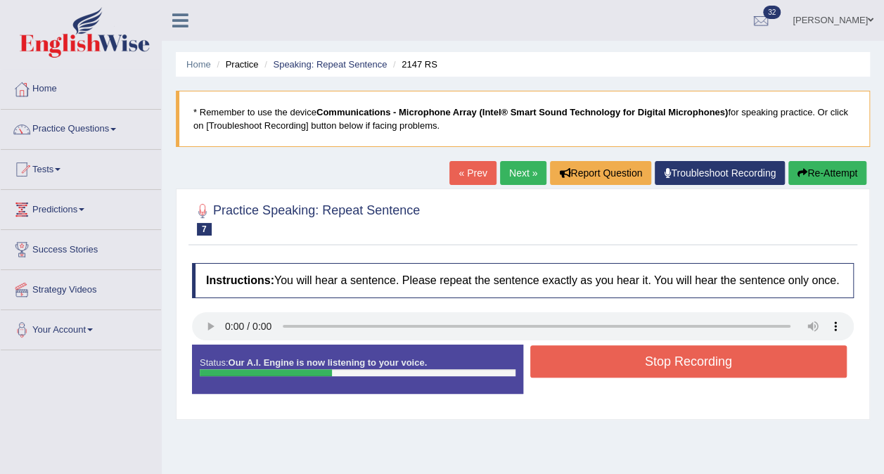
click at [619, 358] on button "Stop Recording" at bounding box center [688, 361] width 317 height 32
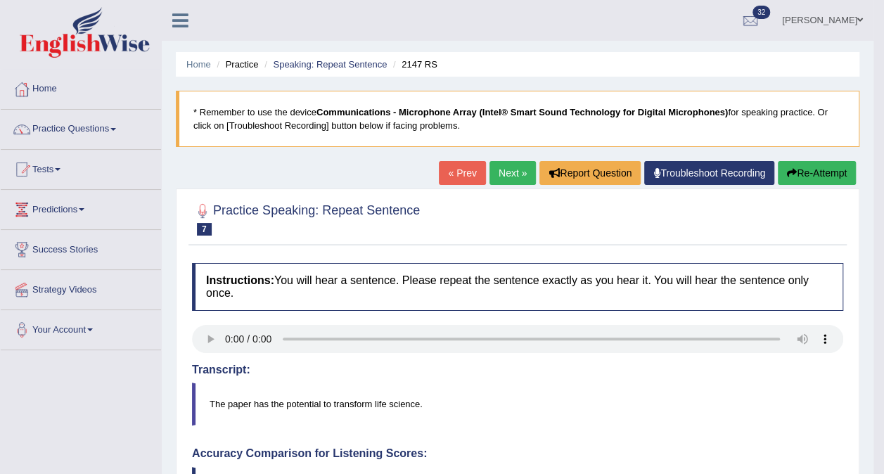
click at [501, 169] on link "Next »" at bounding box center [512, 173] width 46 height 24
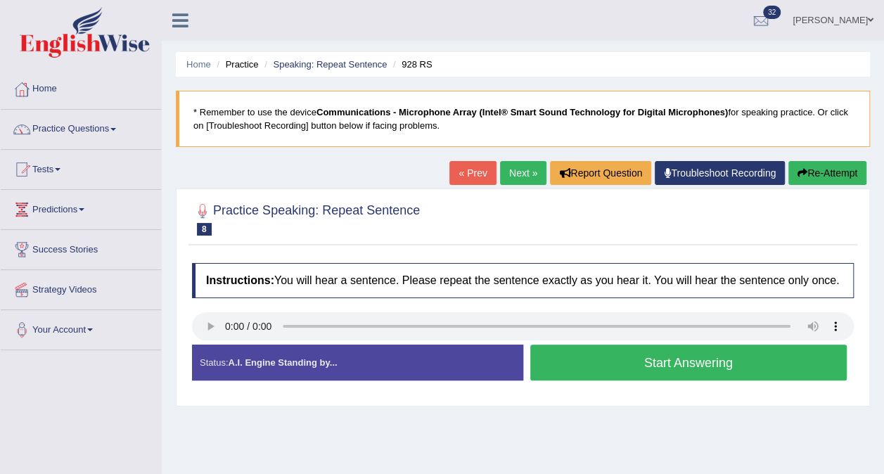
click at [571, 360] on button "Start Answering" at bounding box center [688, 362] width 317 height 36
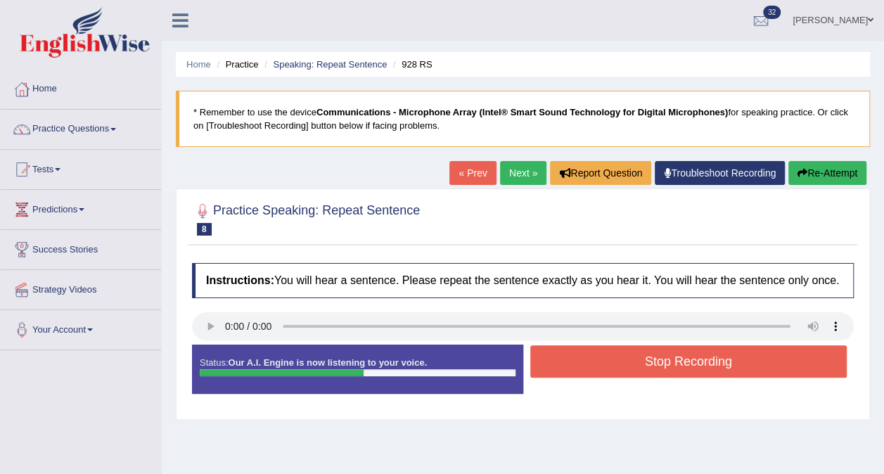
click at [576, 356] on button "Stop Recording" at bounding box center [688, 361] width 317 height 32
